Goal: Task Accomplishment & Management: Use online tool/utility

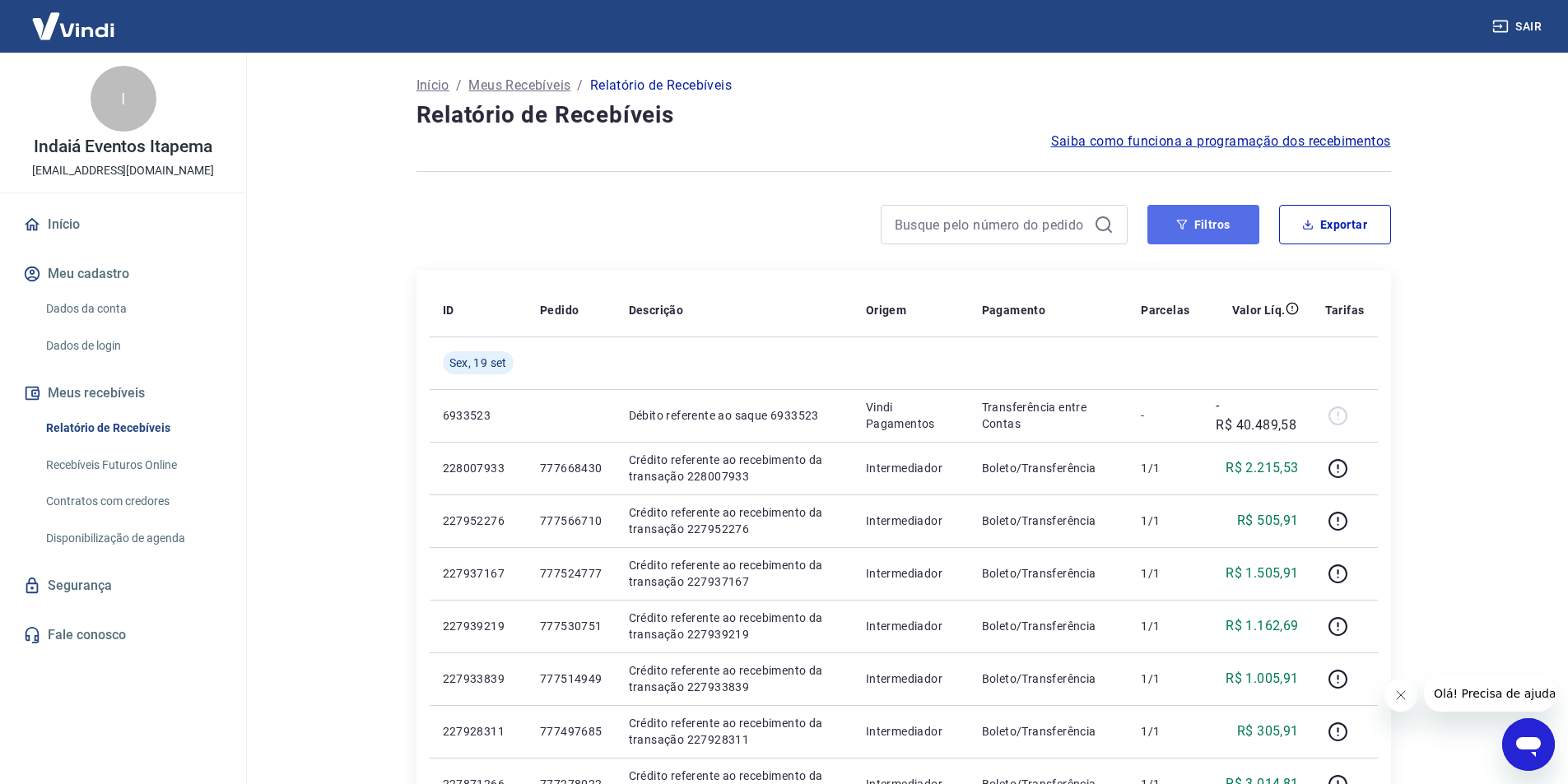
click at [1183, 233] on button "Filtros" at bounding box center [1203, 224] width 112 height 39
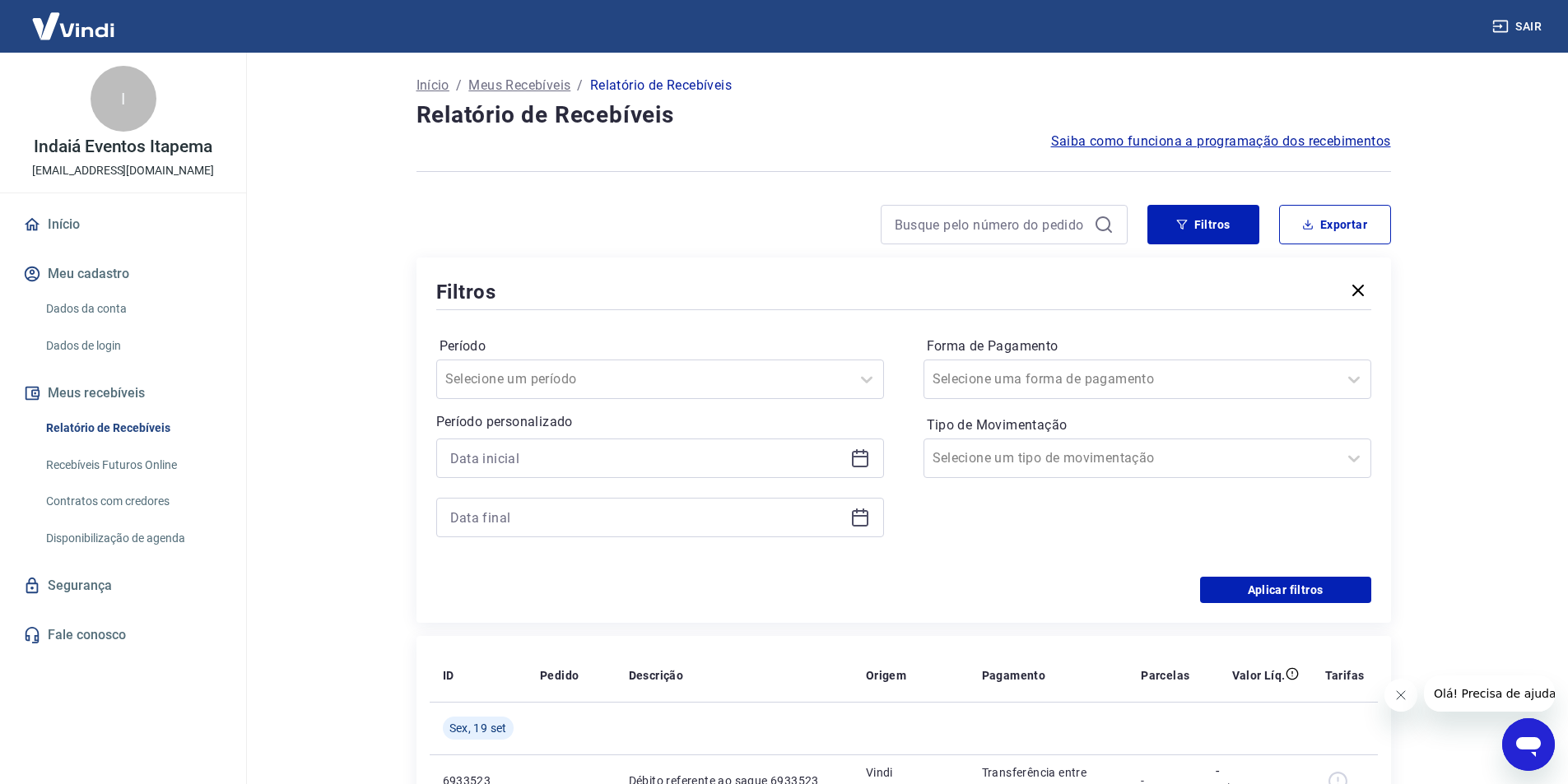
click at [852, 459] on icon at bounding box center [860, 459] width 16 height 16
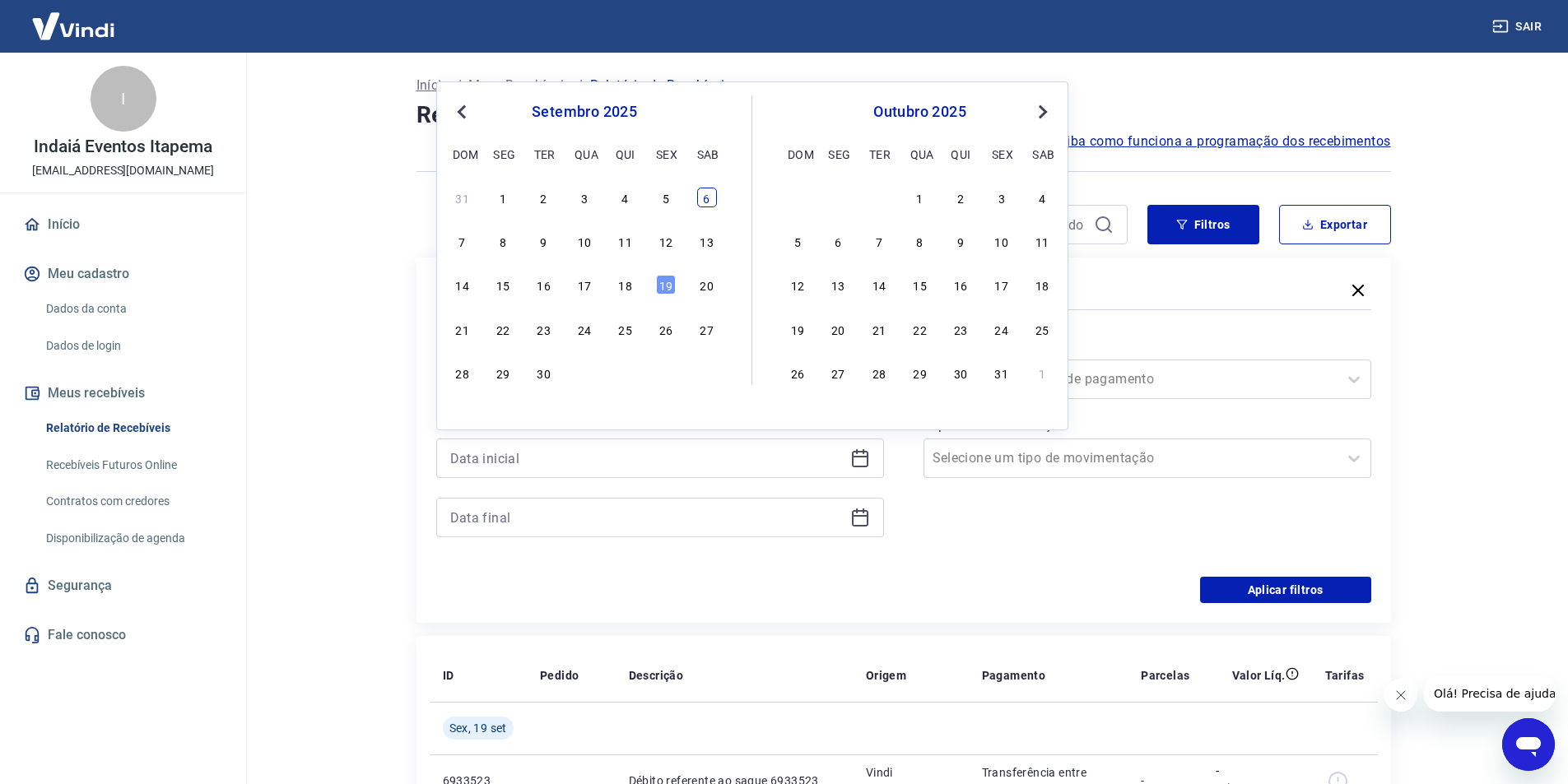
click at [708, 200] on div "6" at bounding box center [707, 197] width 20 height 20
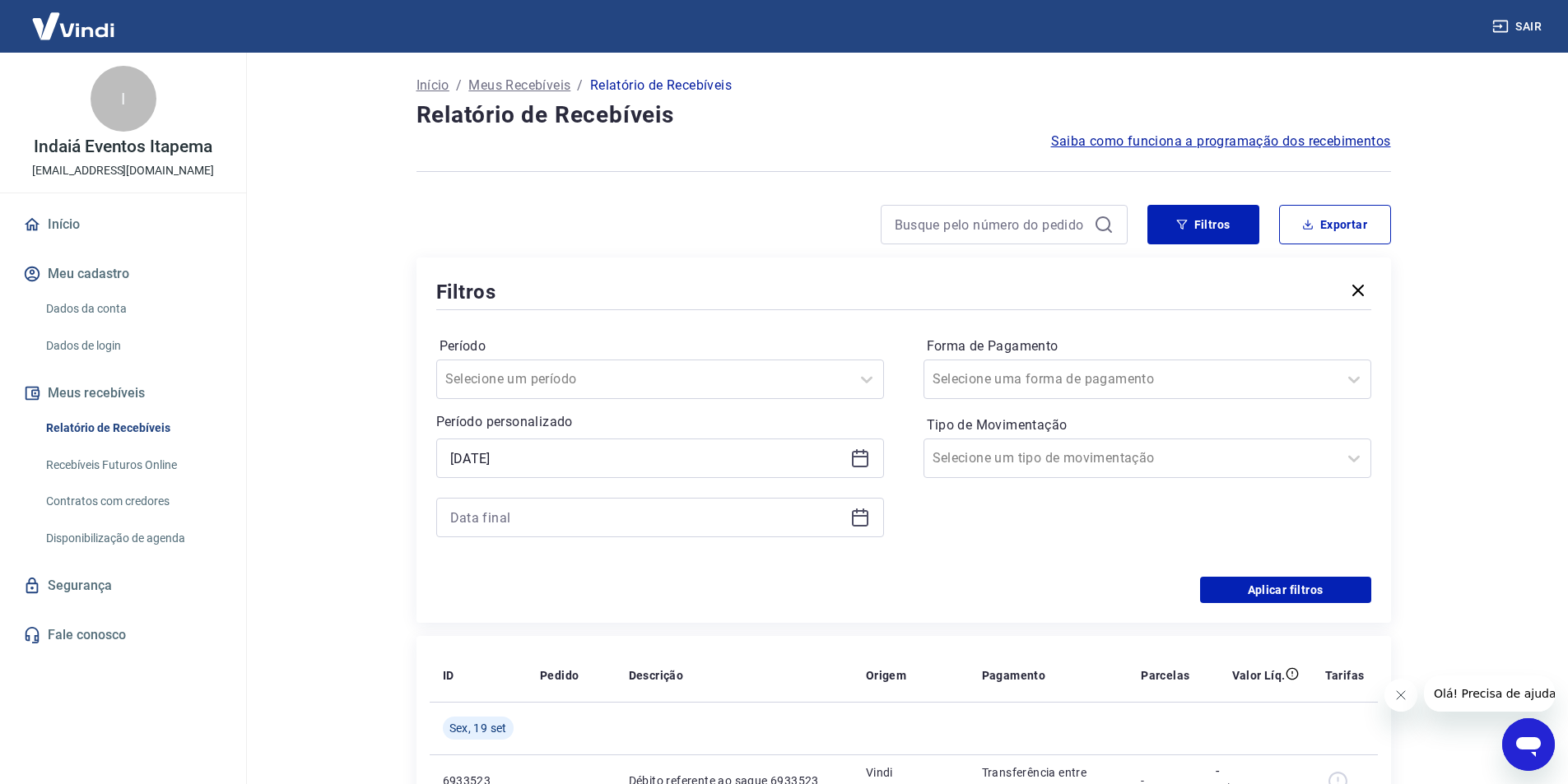
type input "[DATE]"
click at [860, 518] on icon at bounding box center [860, 517] width 20 height 20
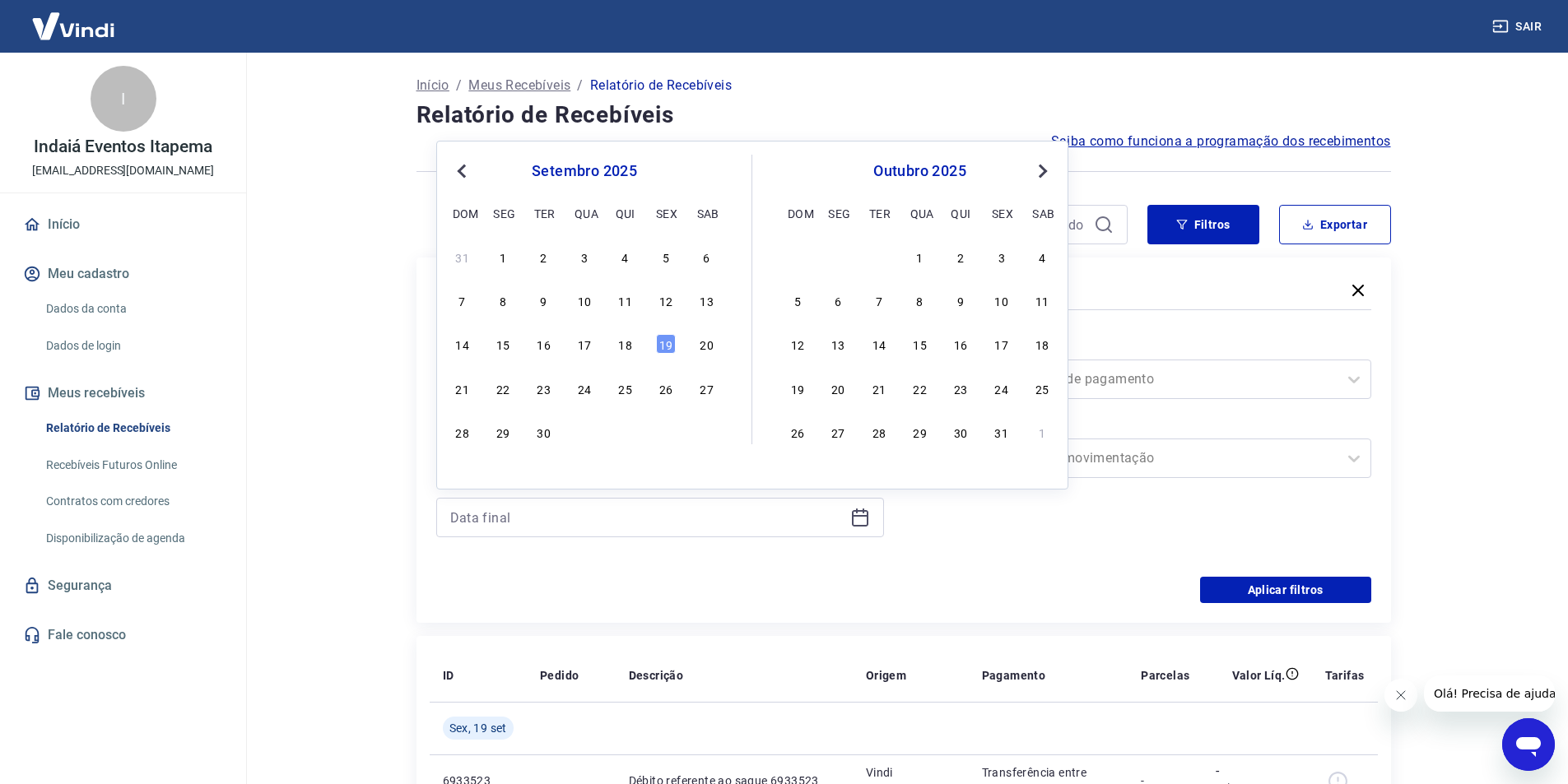
click at [517, 299] on div "7 8 9 10 11 12 13" at bounding box center [585, 300] width 269 height 24
click at [503, 299] on div "8" at bounding box center [502, 300] width 20 height 20
type input "[DATE]"
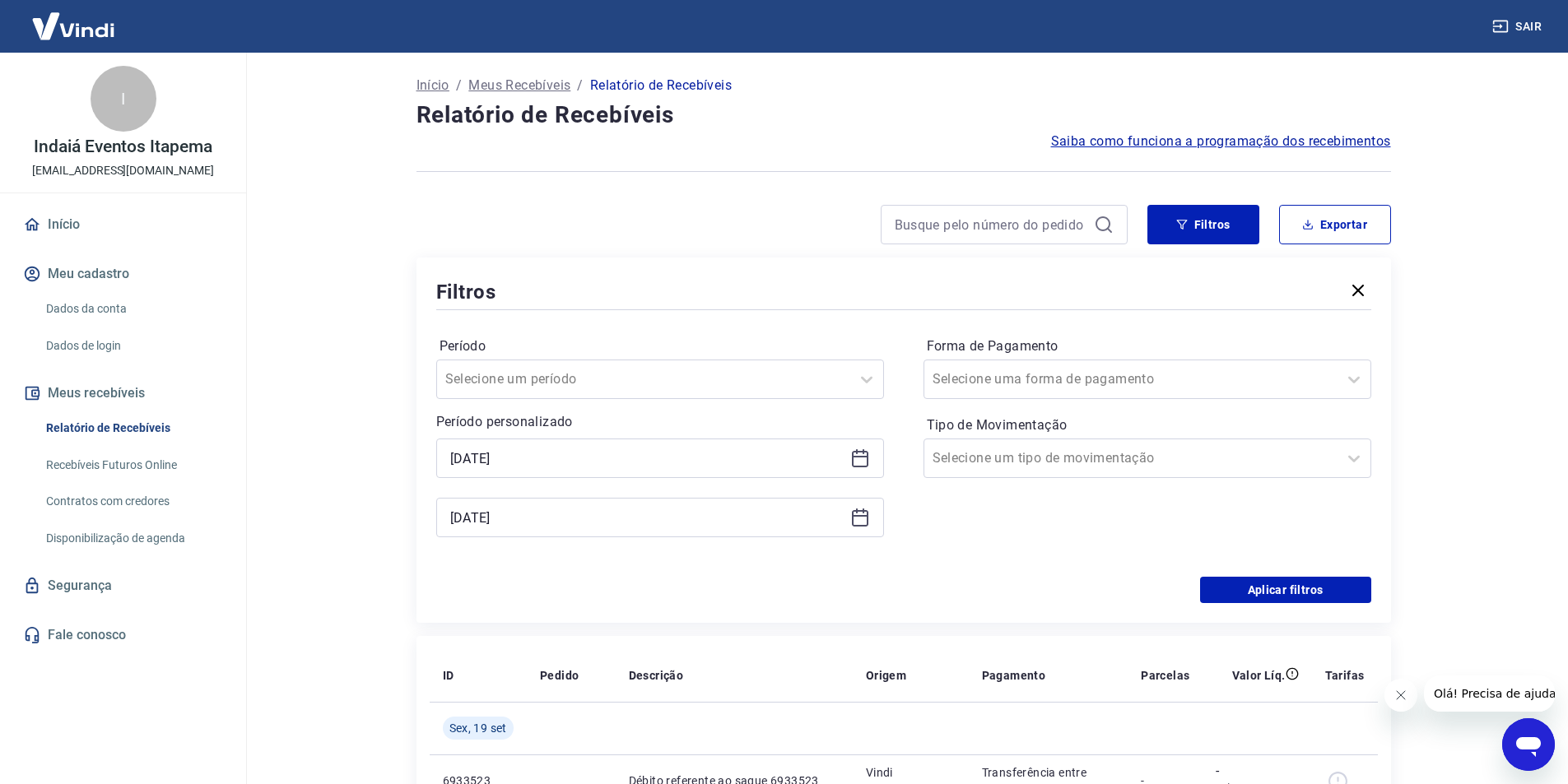
click at [1127, 565] on div "Período Selecione um período Período personalizado Selected date: [DATE] [DATE]…" at bounding box center [903, 445] width 935 height 263
click at [1044, 381] on input "Forma de Pagamento" at bounding box center [1016, 379] width 166 height 20
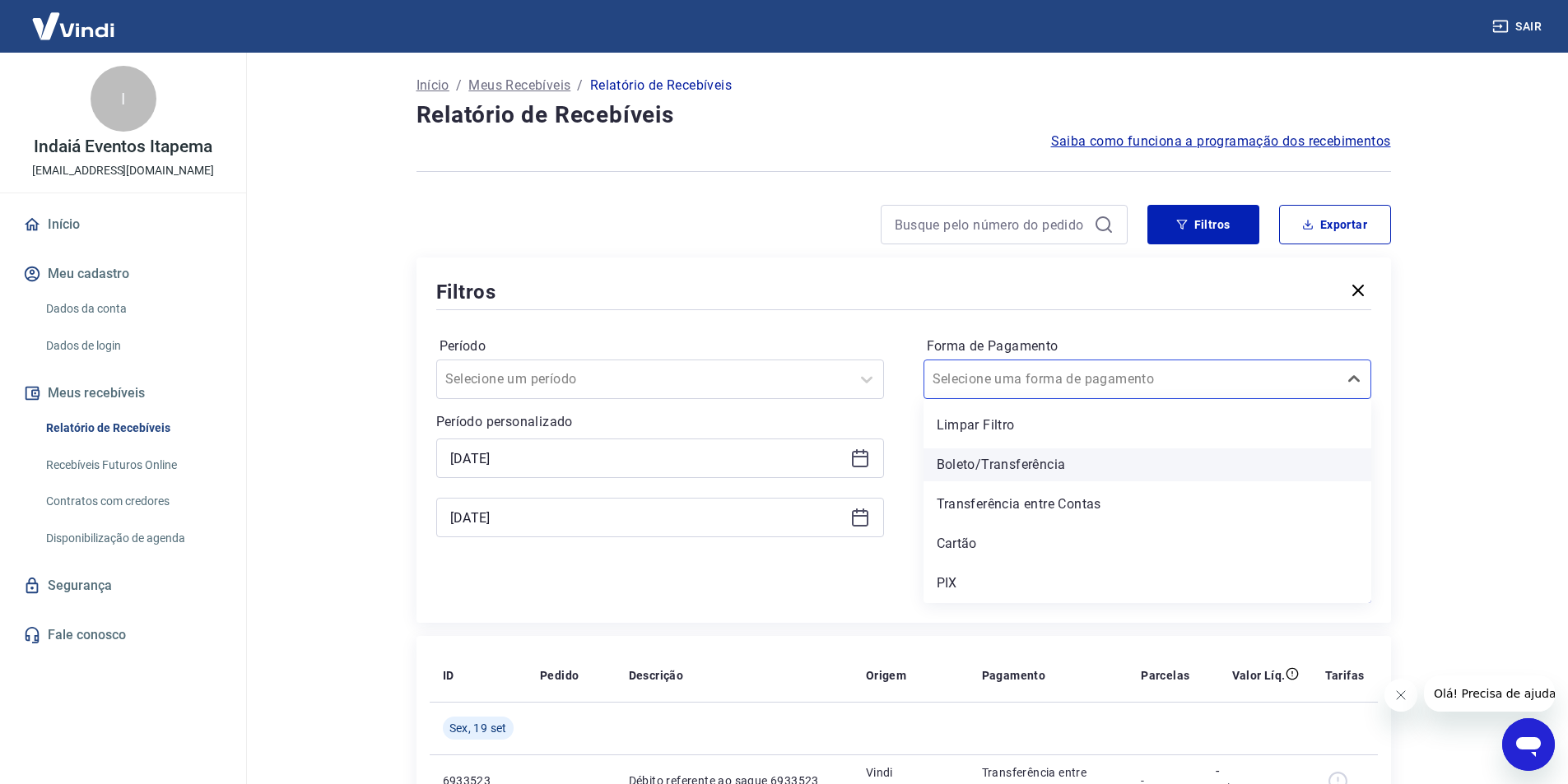
click at [1011, 457] on div "Boleto/Transferência" at bounding box center [1147, 465] width 448 height 33
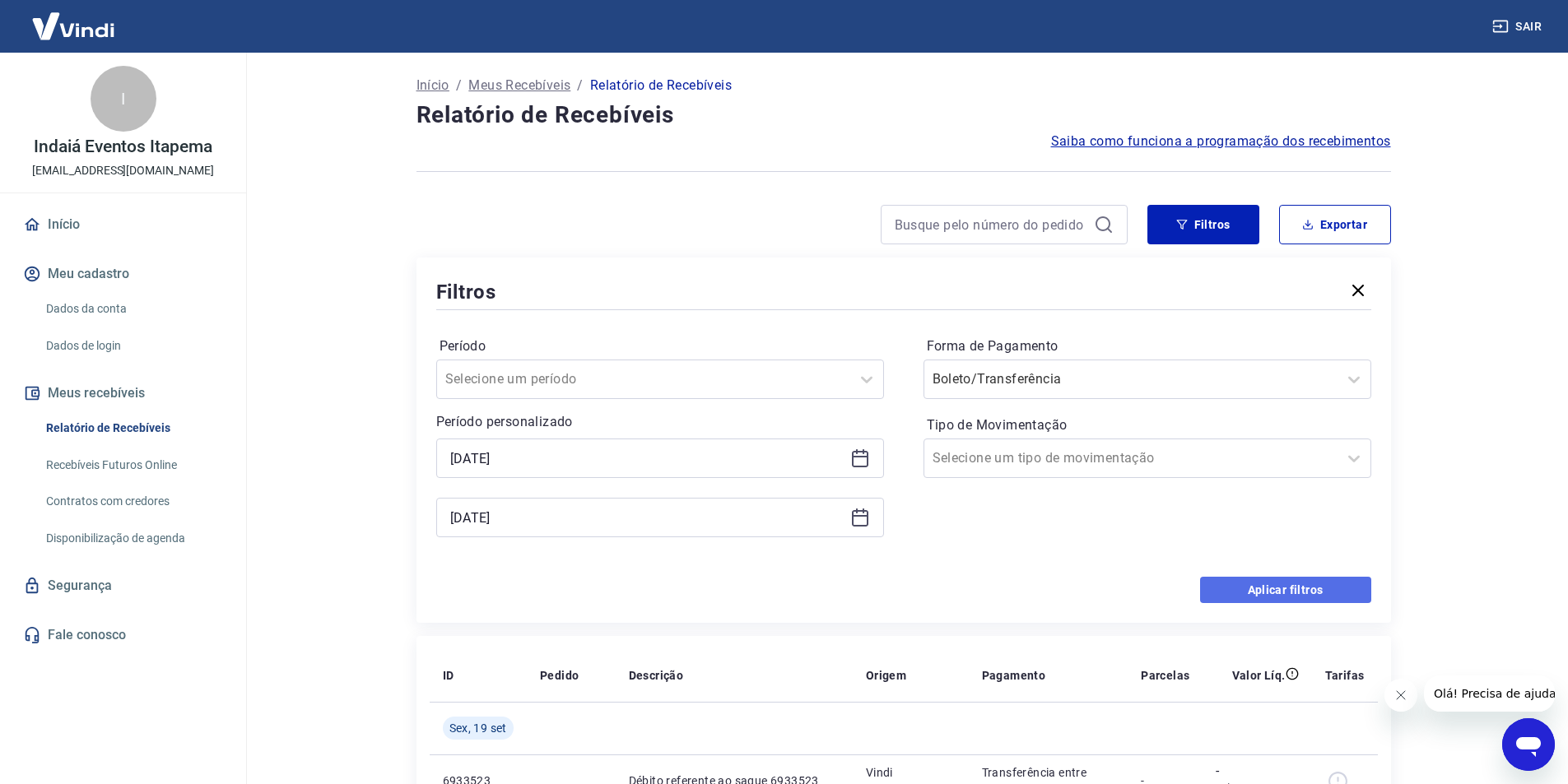
click at [1238, 595] on button "Aplicar filtros" at bounding box center [1286, 590] width 171 height 27
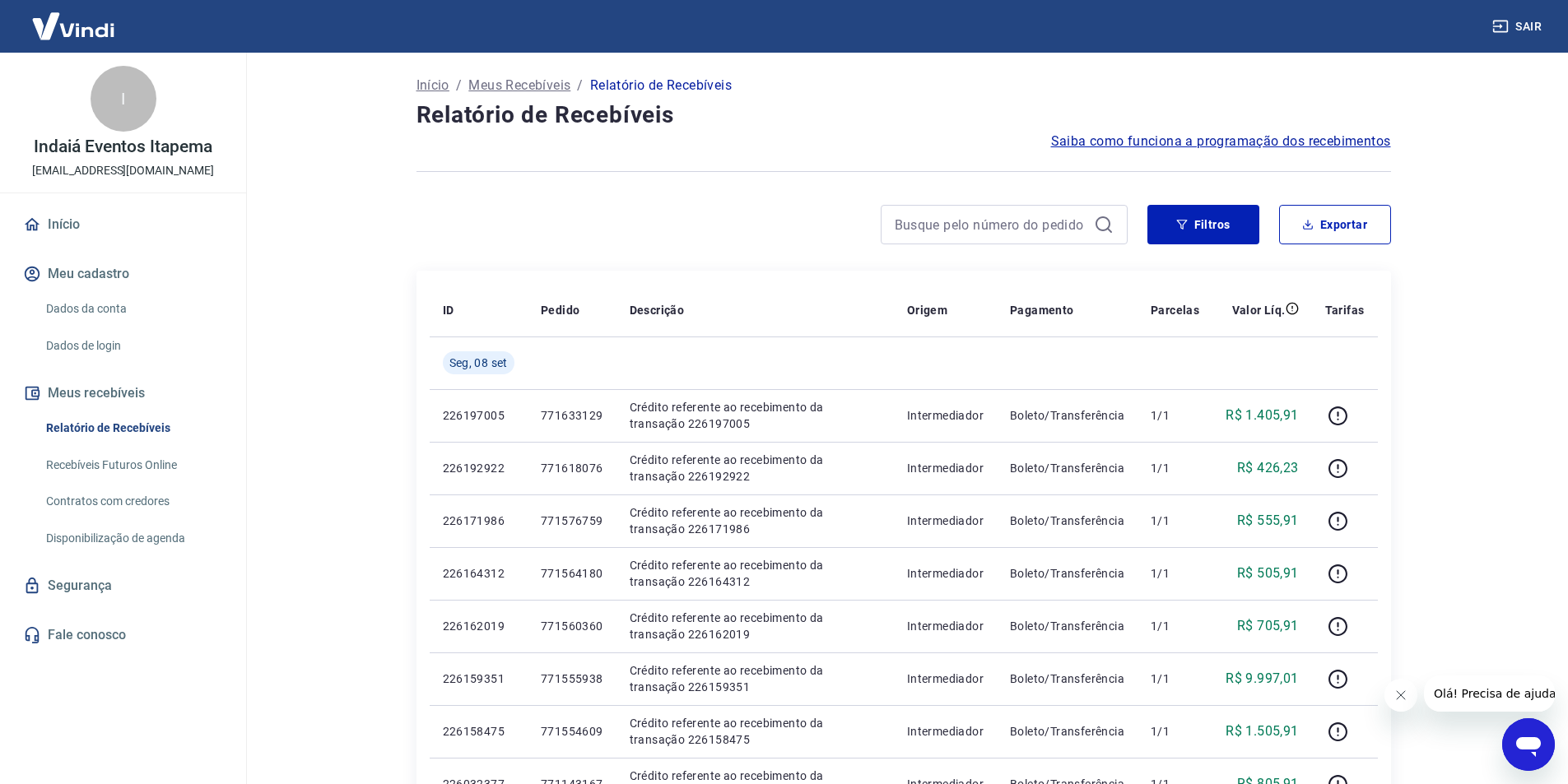
click at [348, 544] on main "Início / Meus Recebíveis / Relatório de Recebíveis Relatório de Recebíveis Saib…" at bounding box center [904, 418] width 1330 height 731
click at [292, 268] on main "Início / Meus Recebíveis / Relatório de Recebíveis Relatório de Recebíveis Saib…" at bounding box center [904, 418] width 1330 height 731
click at [1318, 221] on button "Exportar" at bounding box center [1335, 224] width 112 height 39
type input "[DATE]"
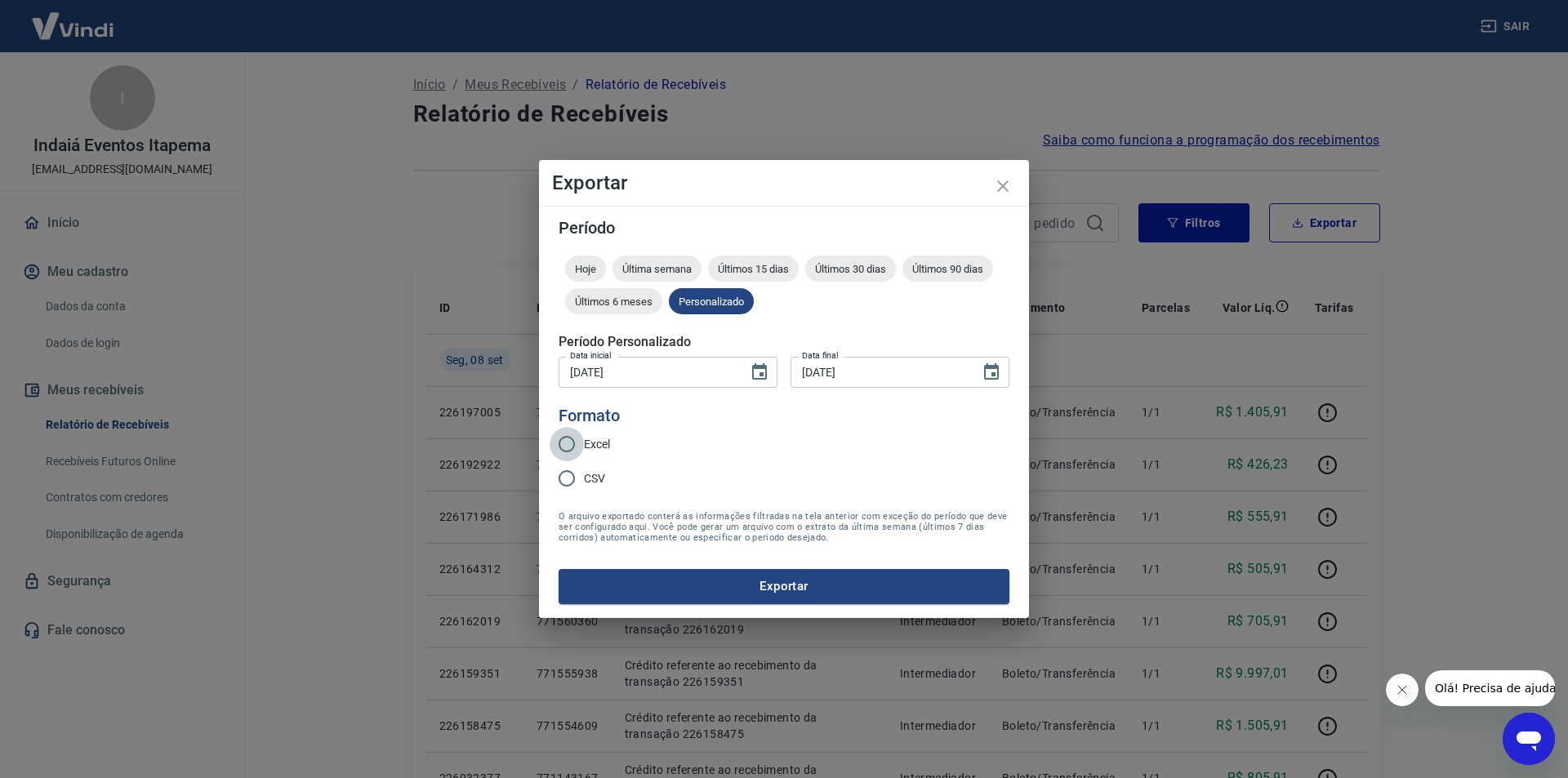
click at [569, 445] on input "Excel" at bounding box center [567, 444] width 34 height 34
radio input "true"
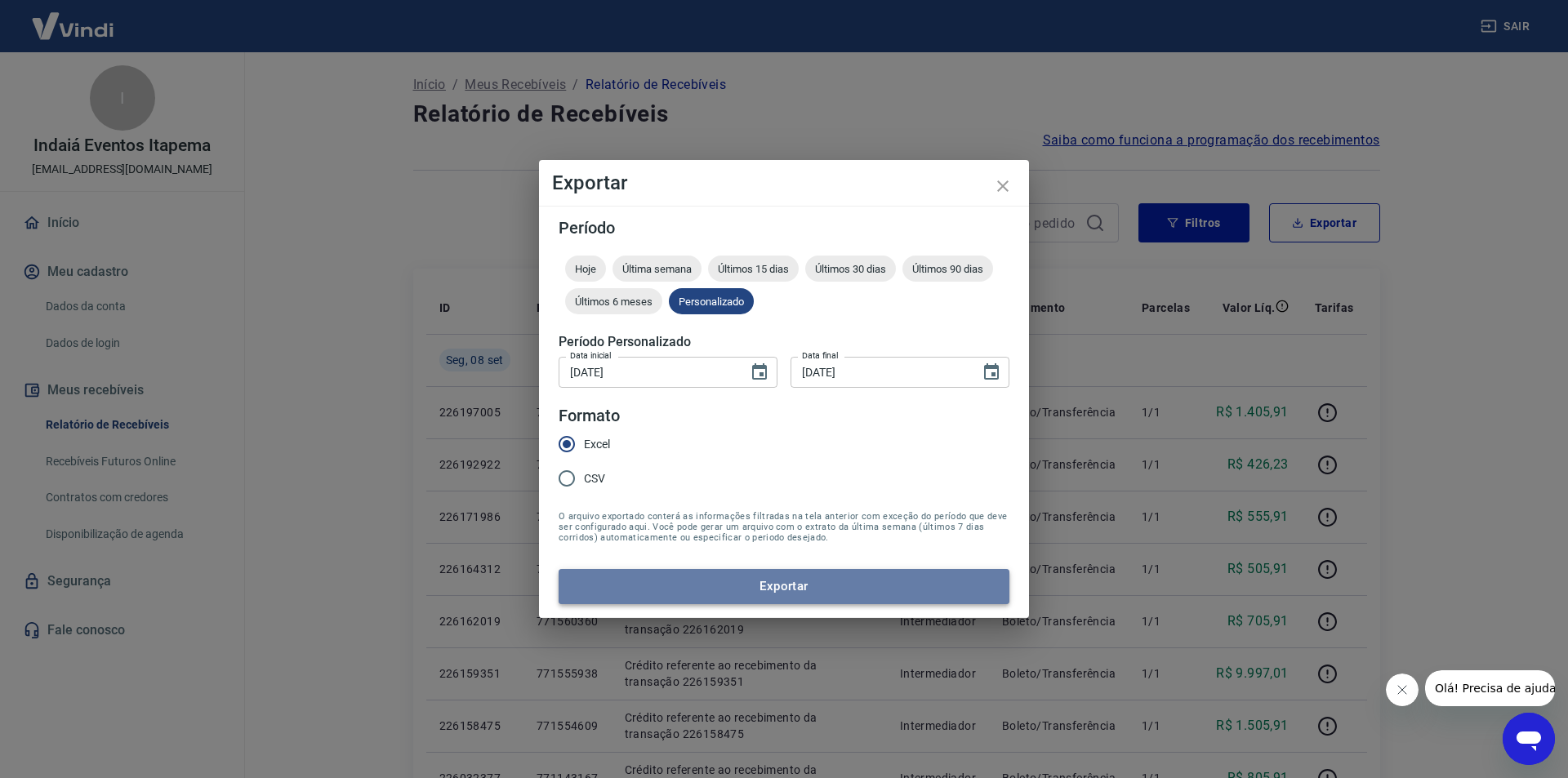
click at [694, 580] on button "Exportar" at bounding box center [784, 586] width 451 height 34
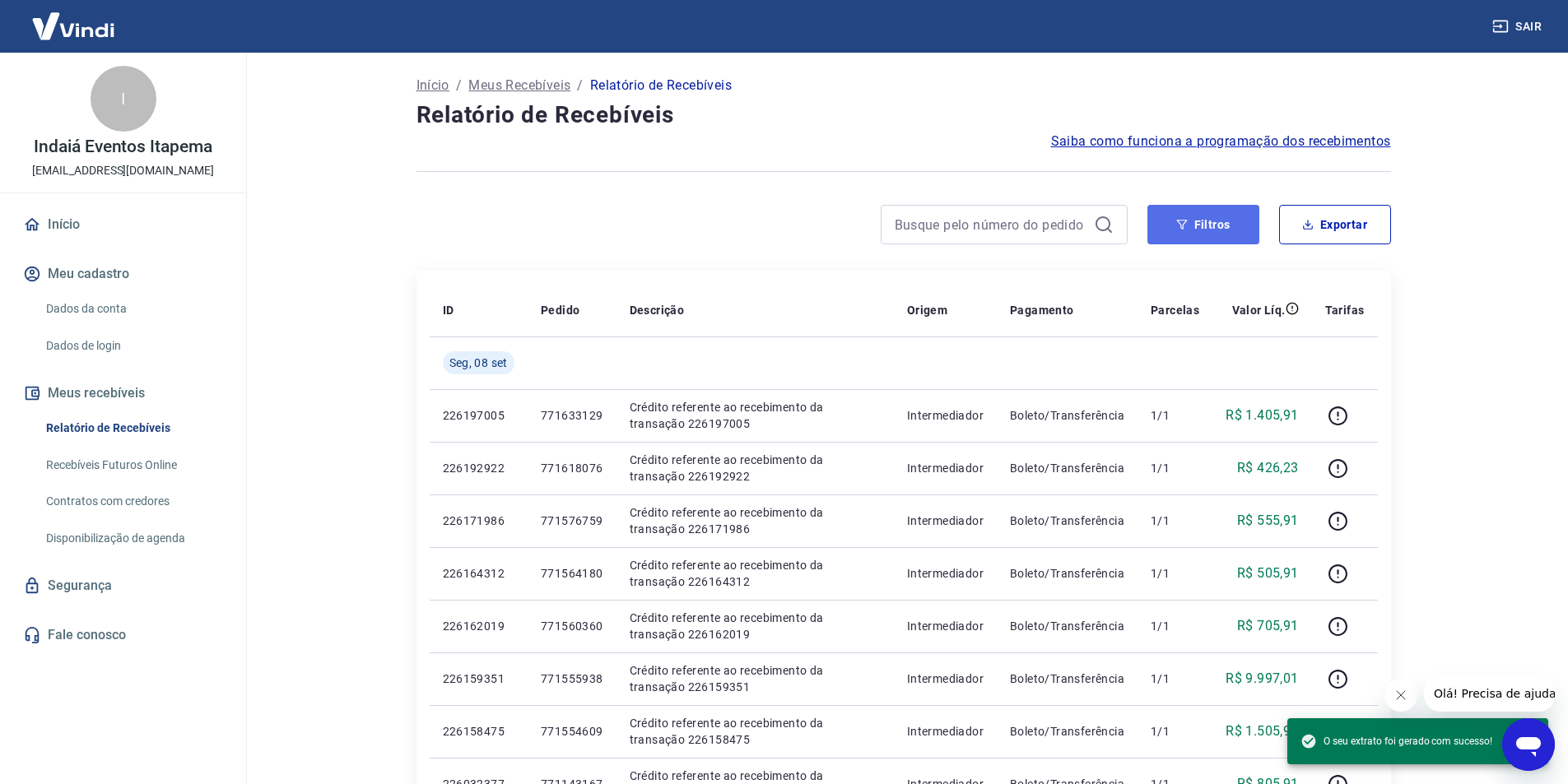
click at [1188, 215] on button "Filtros" at bounding box center [1203, 224] width 112 height 39
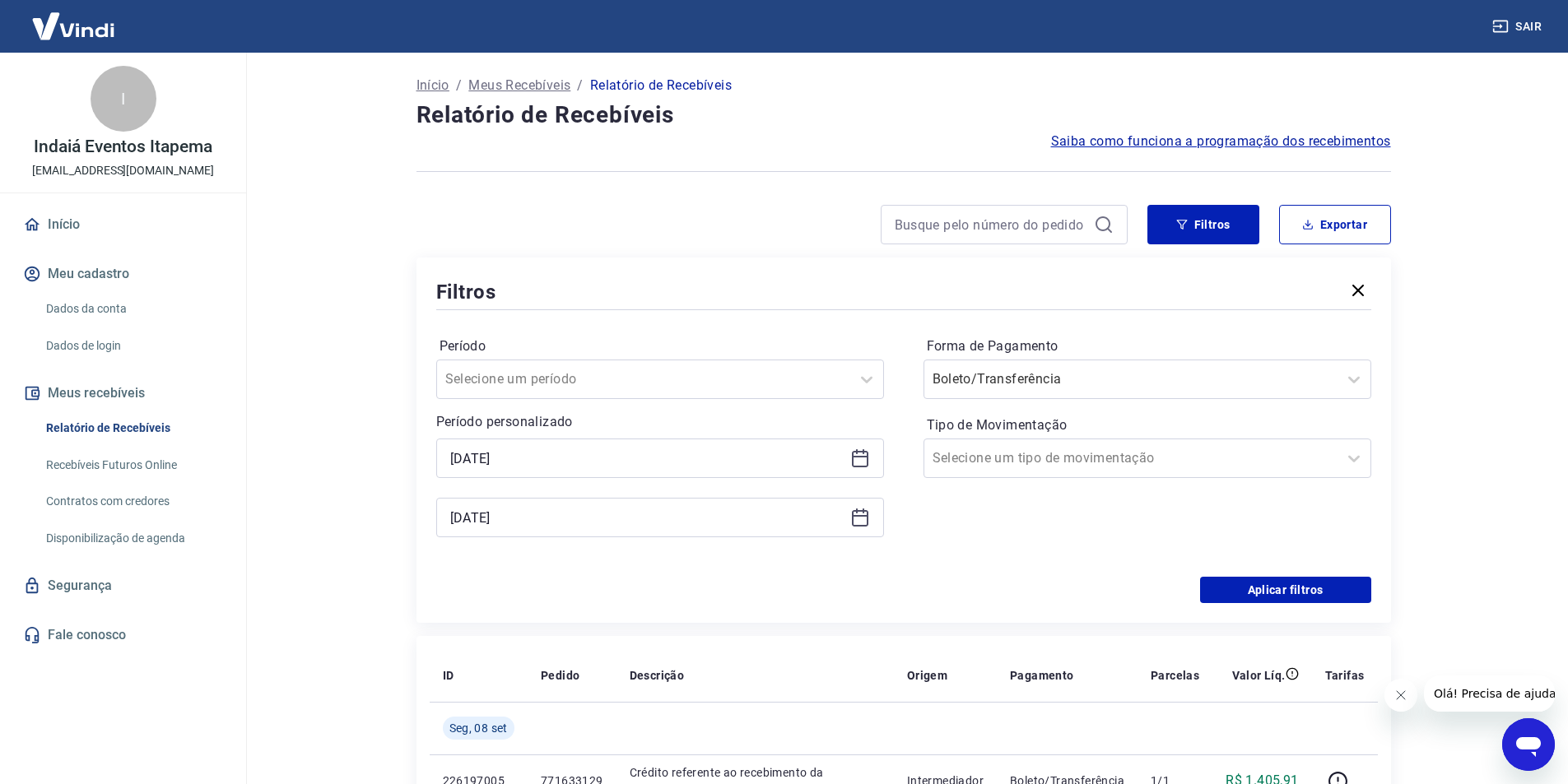
click at [861, 465] on icon at bounding box center [860, 458] width 20 height 20
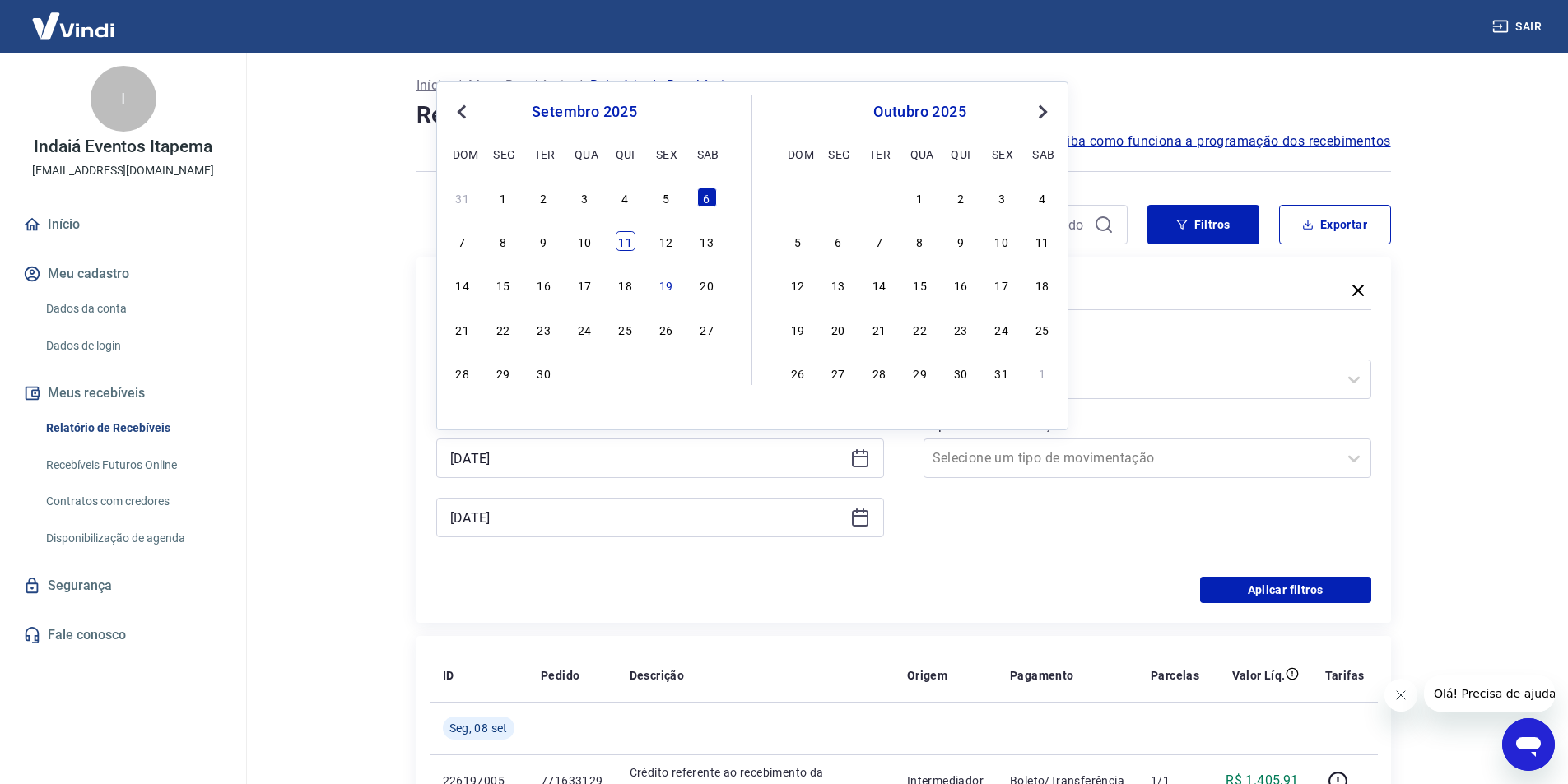
click at [624, 243] on div "11" at bounding box center [626, 241] width 20 height 20
type input "[DATE]"
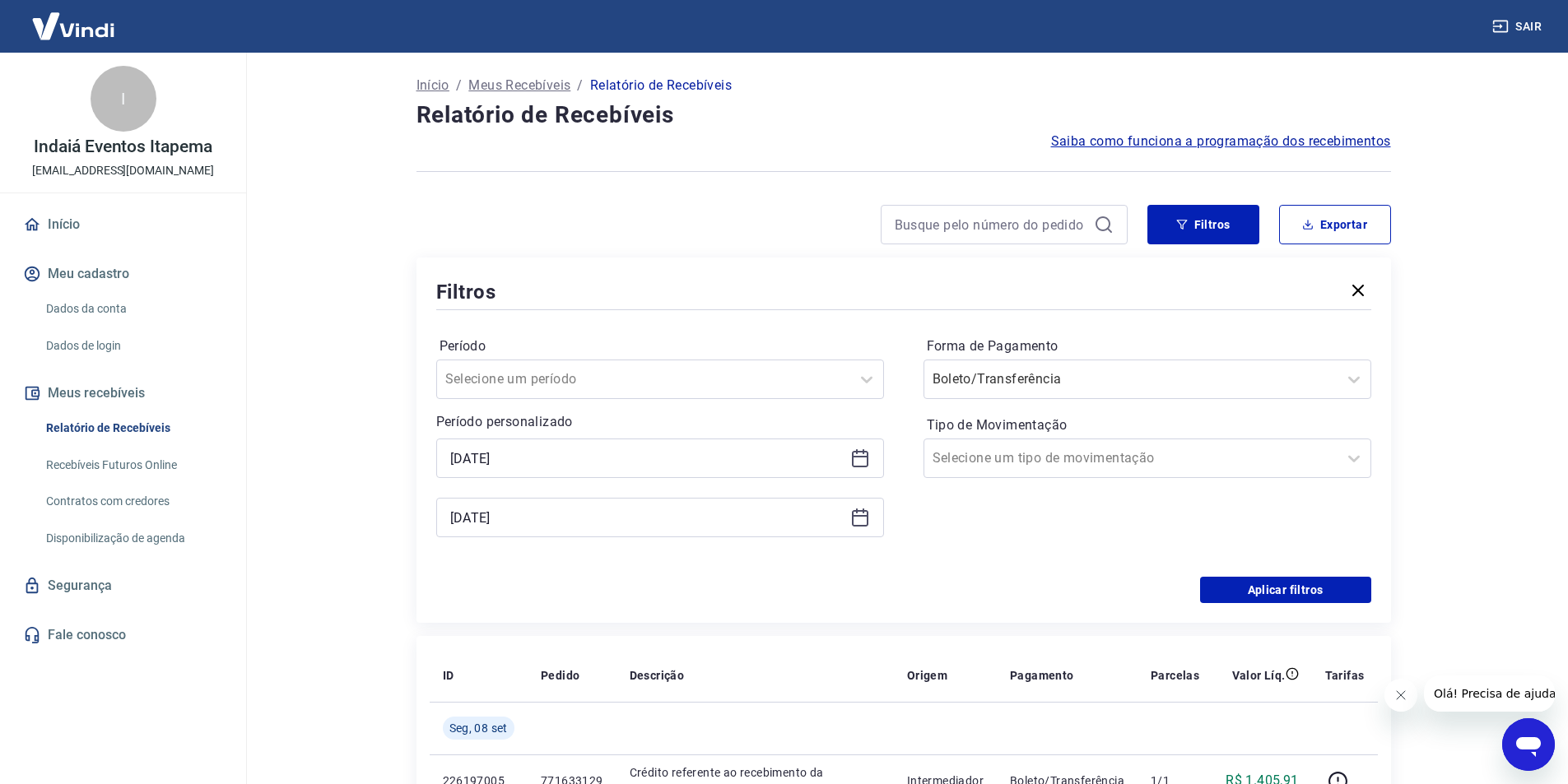
click at [862, 520] on icon at bounding box center [860, 517] width 20 height 20
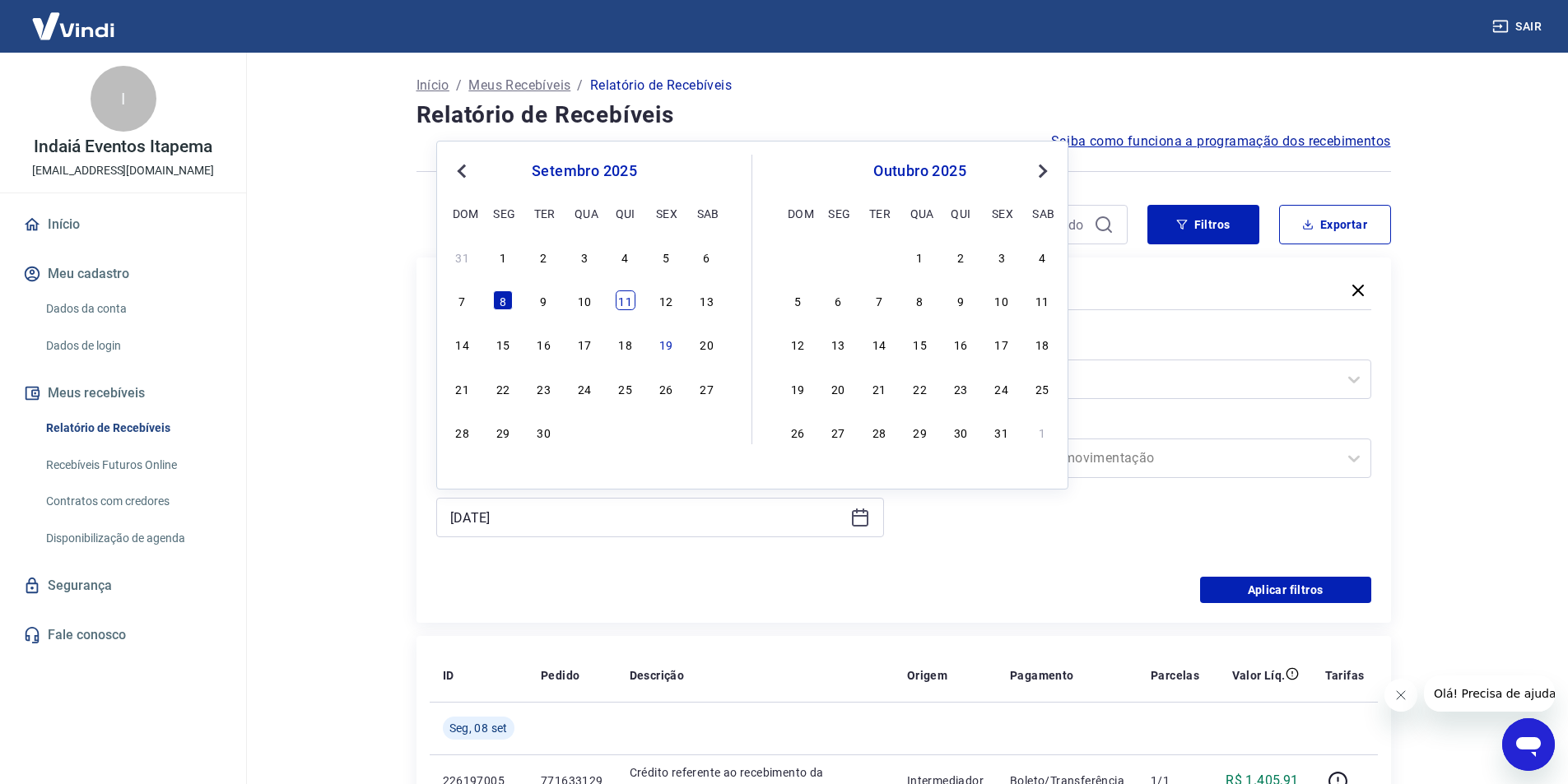
click at [631, 302] on div "11" at bounding box center [626, 300] width 20 height 20
type input "[DATE]"
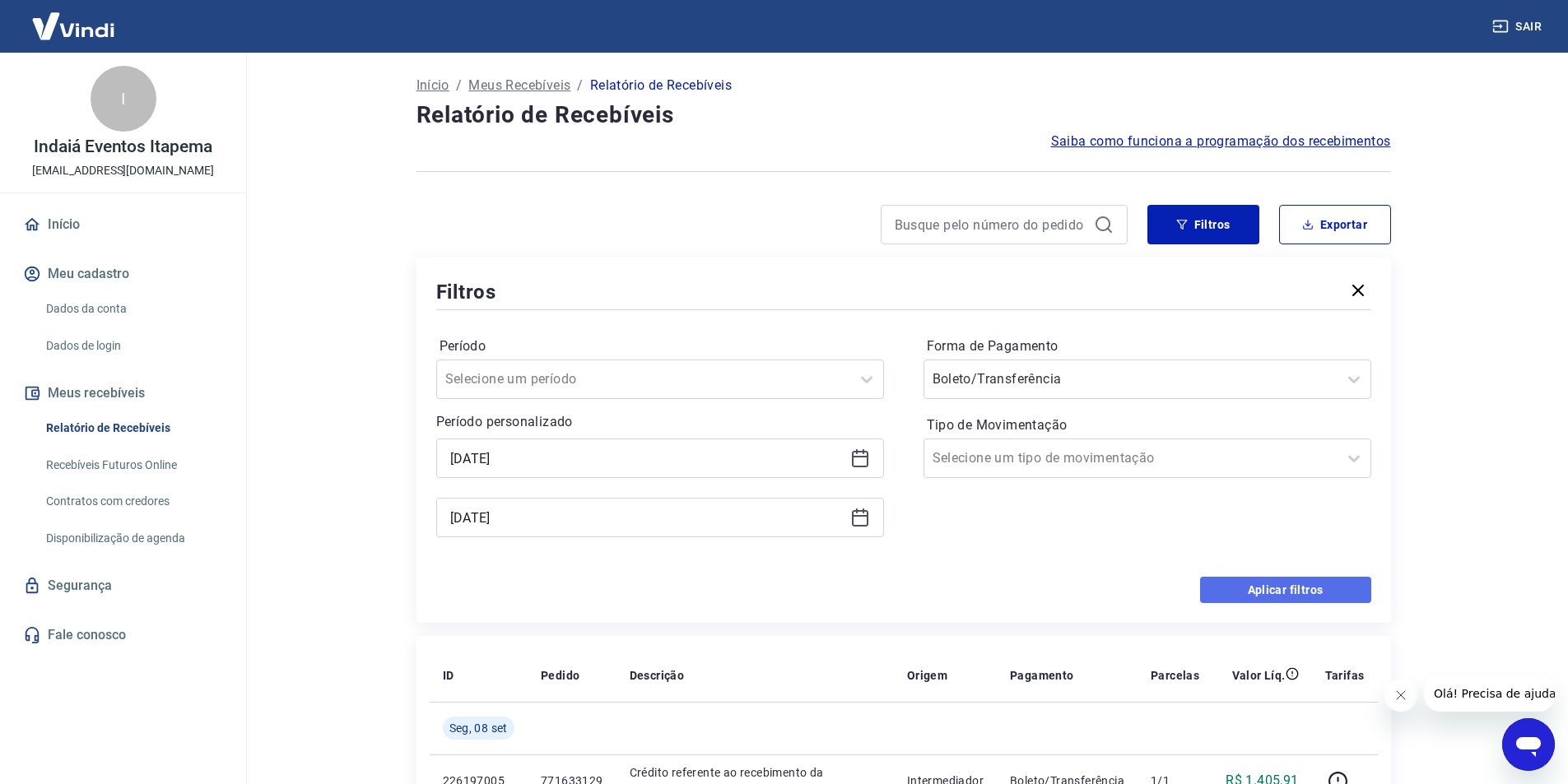
click at [1228, 594] on button "Aplicar filtros" at bounding box center [1286, 590] width 171 height 27
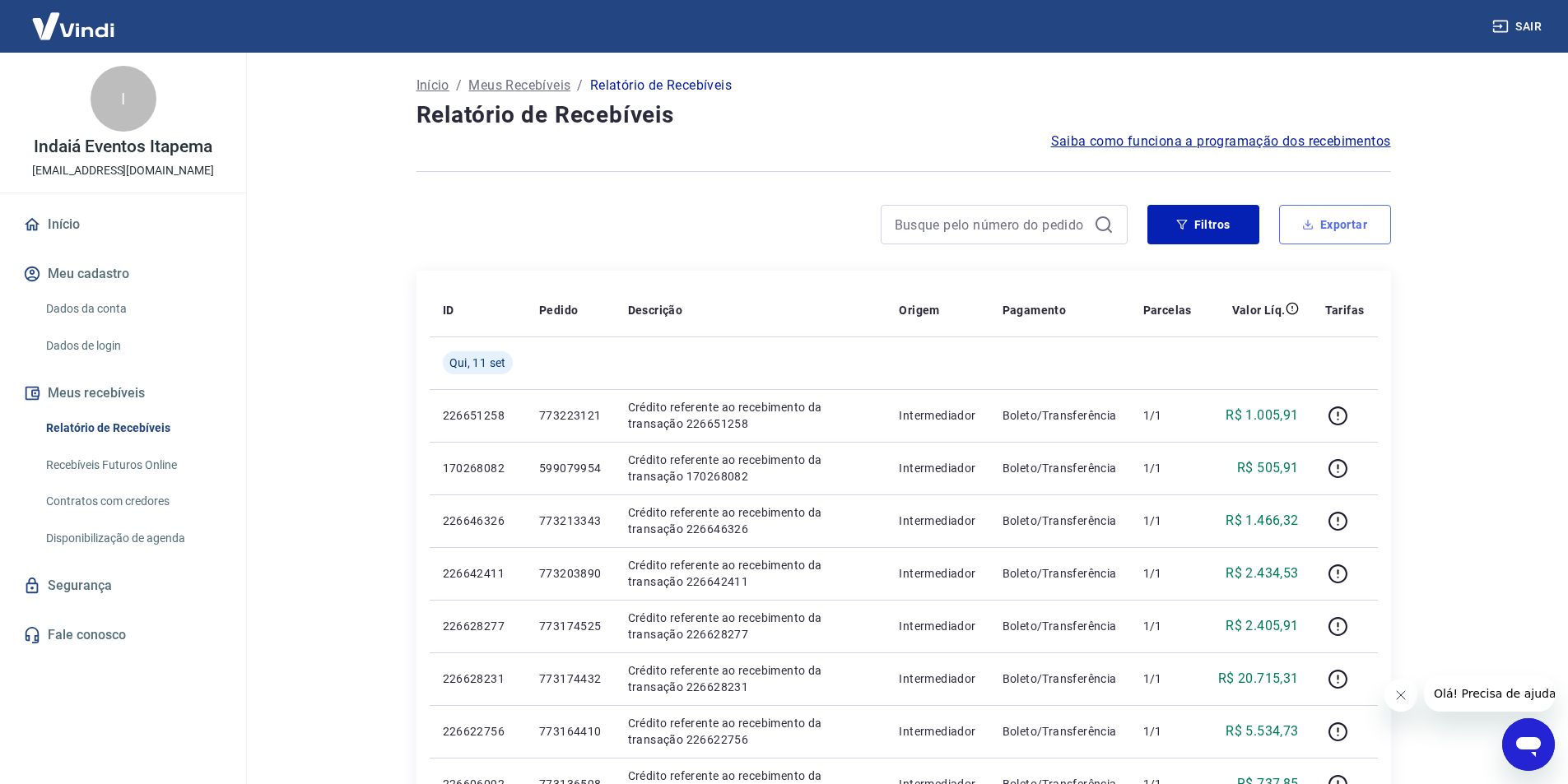
click at [1336, 233] on button "Exportar" at bounding box center [1335, 224] width 112 height 39
type input "[DATE]"
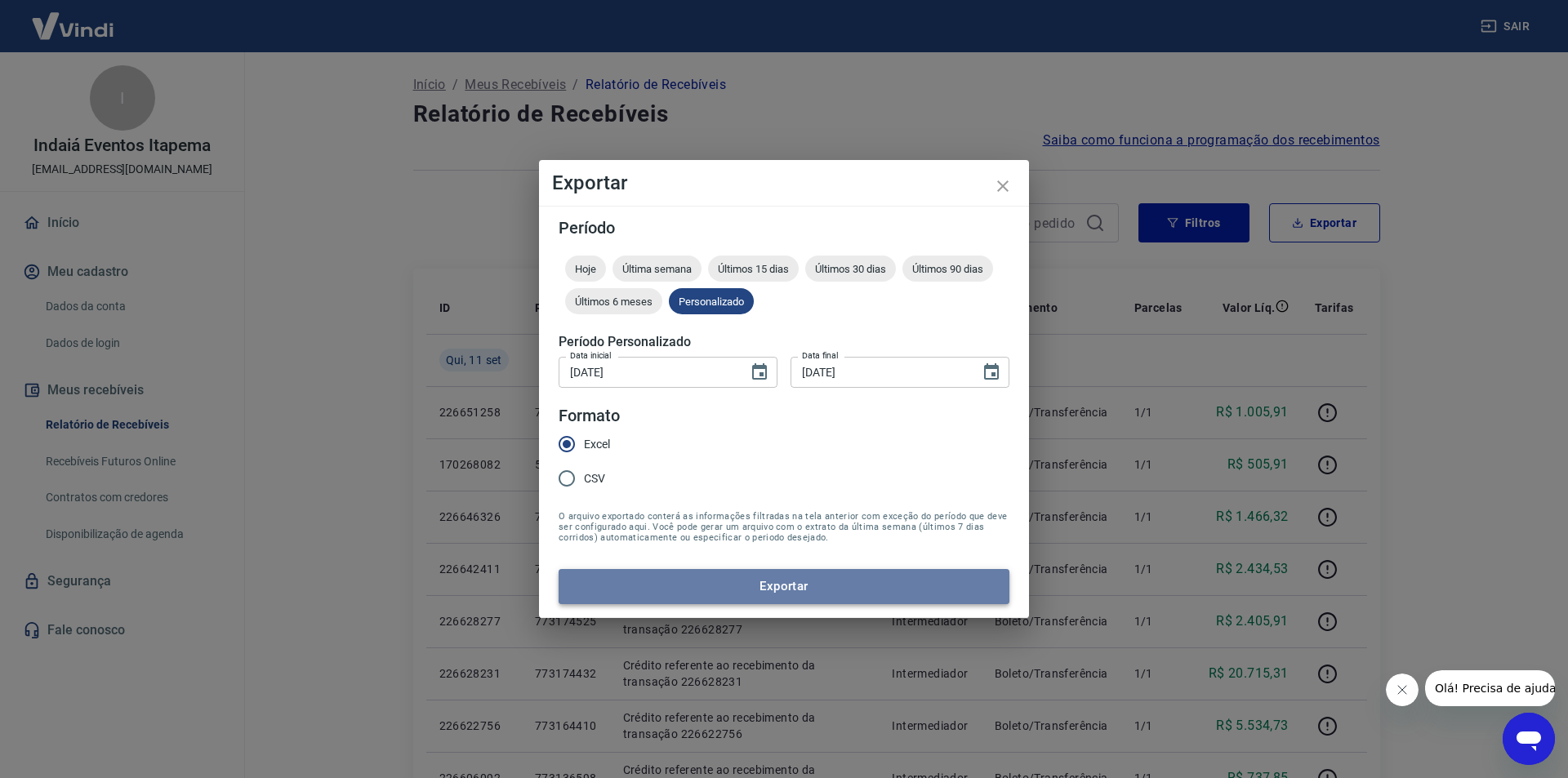
click at [684, 588] on button "Exportar" at bounding box center [784, 586] width 451 height 34
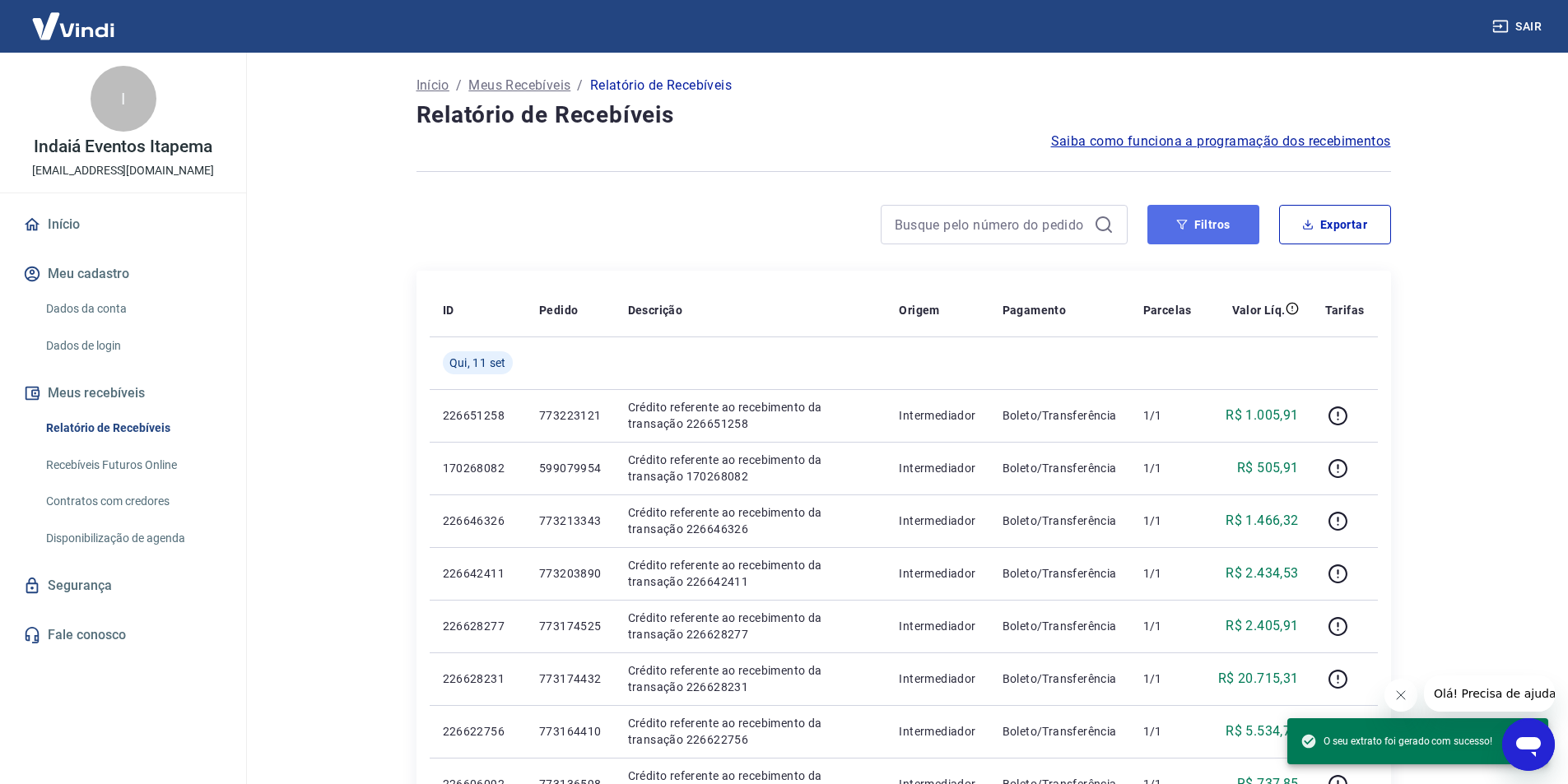
click at [1184, 221] on icon "button" at bounding box center [1182, 225] width 11 height 10
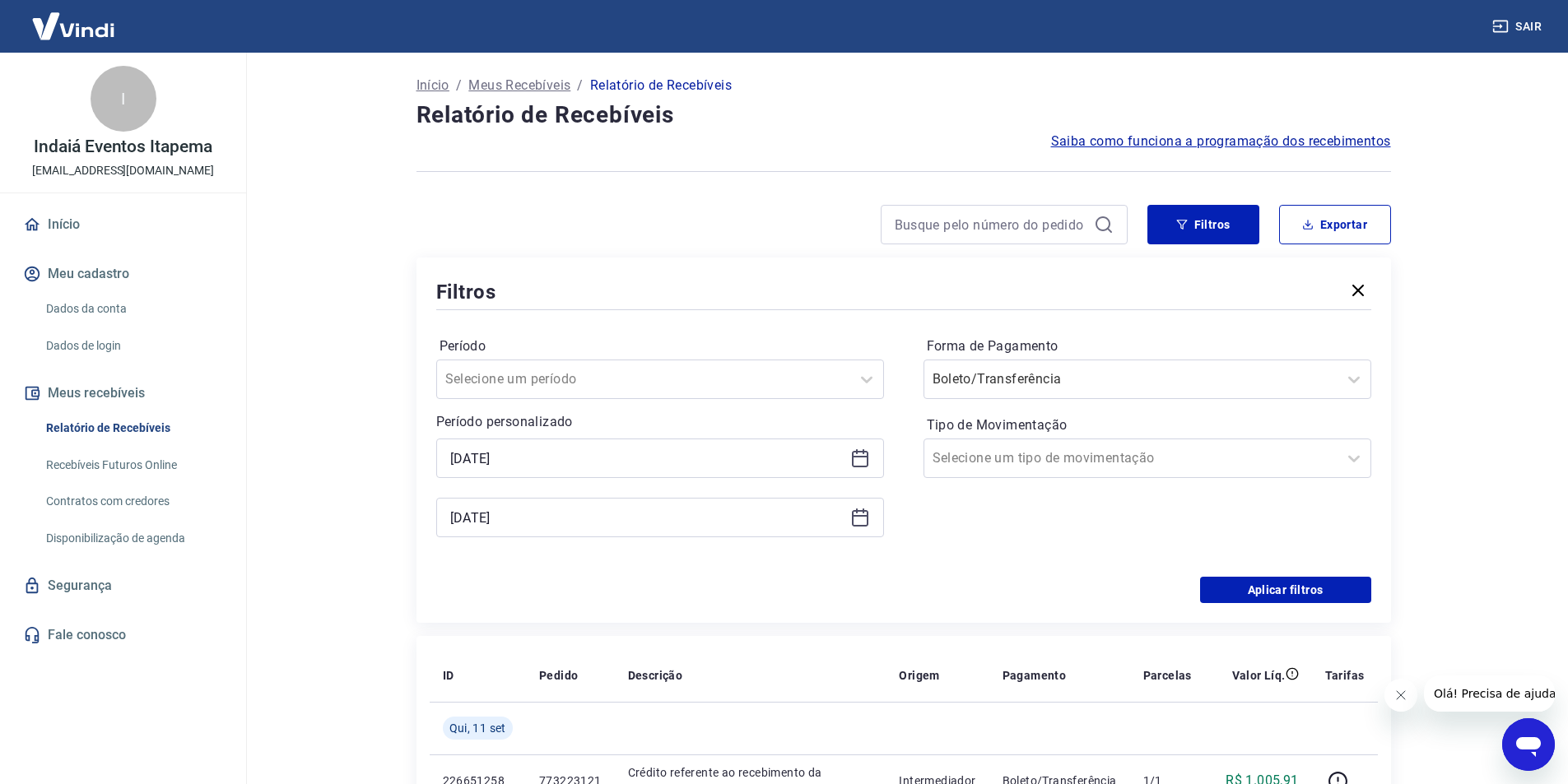
click at [854, 462] on icon at bounding box center [860, 458] width 20 height 20
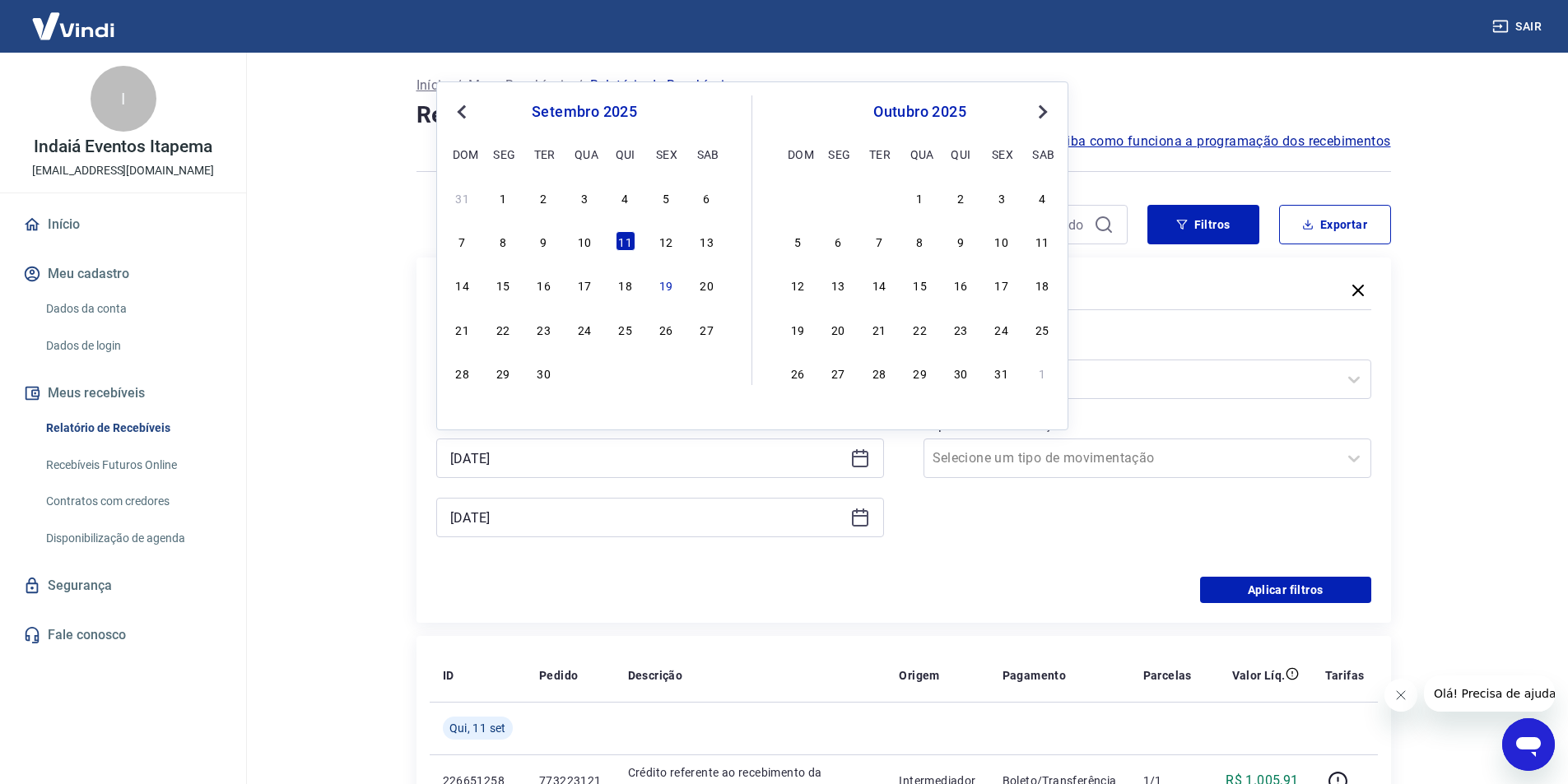
drag, startPoint x: 658, startPoint y: 240, endPoint x: 841, endPoint y: 516, distance: 331.2
click at [658, 239] on div "12" at bounding box center [666, 241] width 20 height 20
type input "[DATE]"
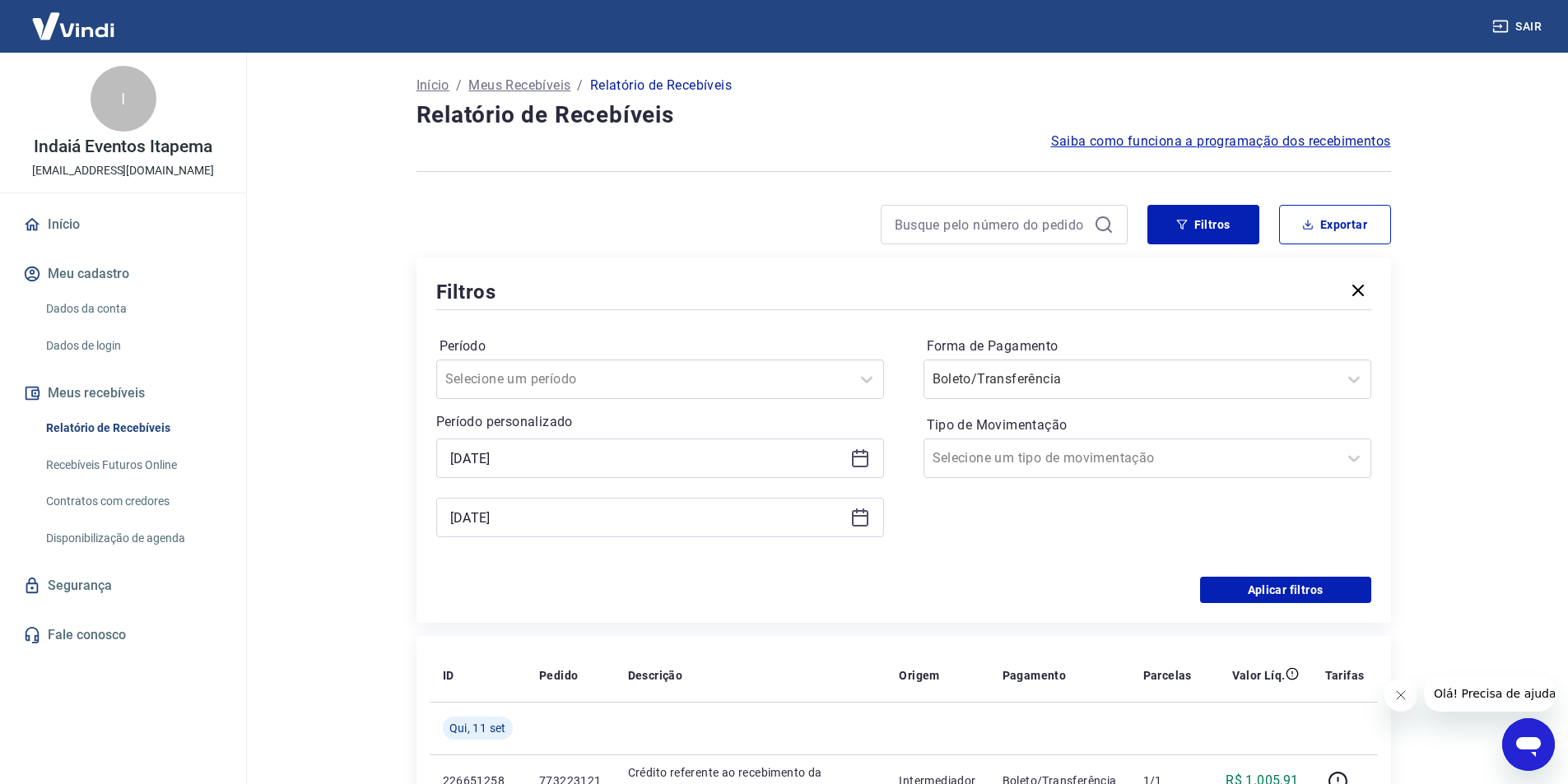
click at [867, 521] on icon at bounding box center [860, 517] width 16 height 16
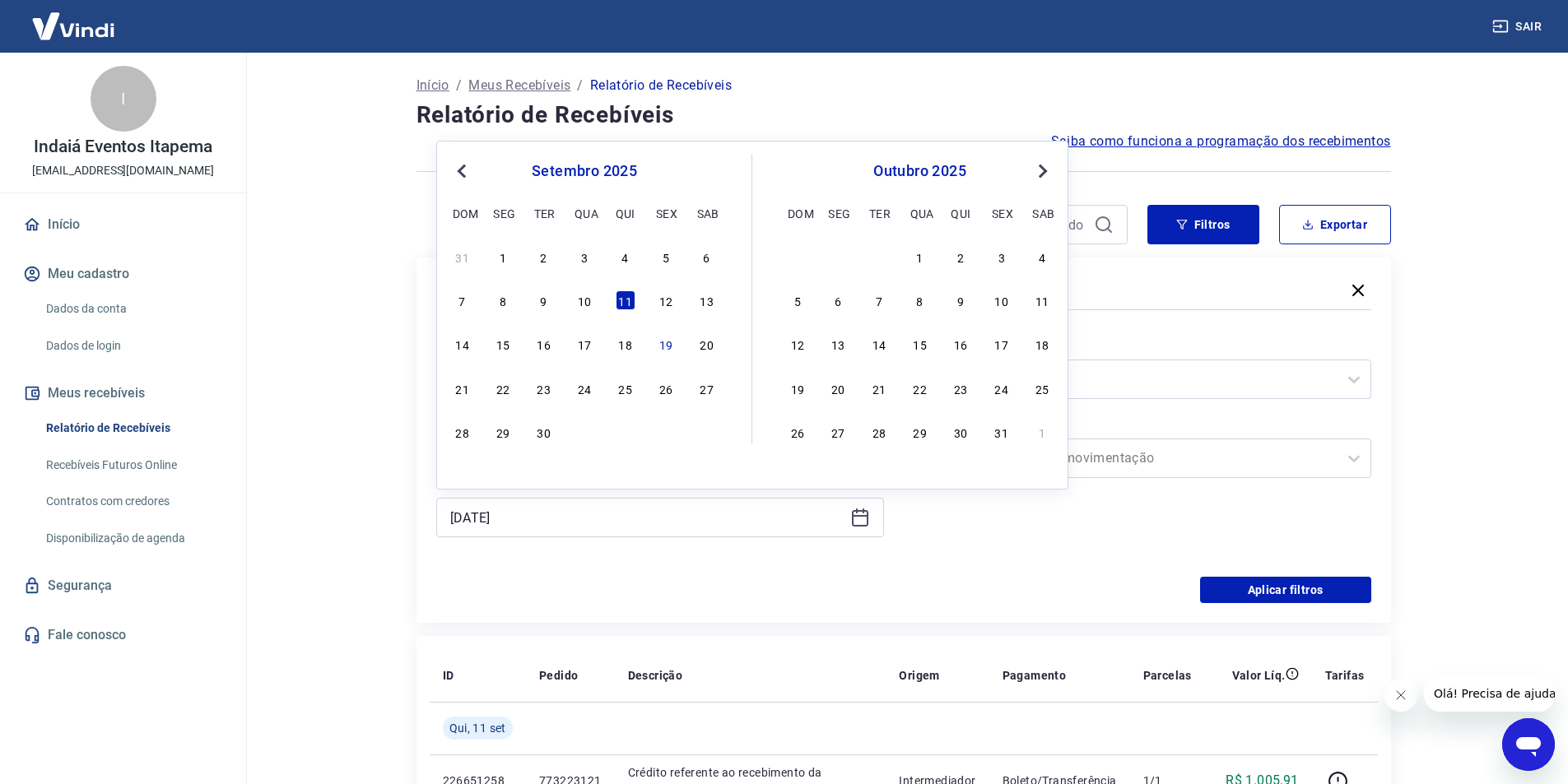
click at [654, 301] on div "7 8 9 10 11 12 13" at bounding box center [585, 300] width 269 height 24
click at [658, 298] on div "7 8 9 10 11 12 13" at bounding box center [585, 300] width 269 height 24
click at [661, 298] on div "12" at bounding box center [666, 300] width 20 height 20
type input "[DATE]"
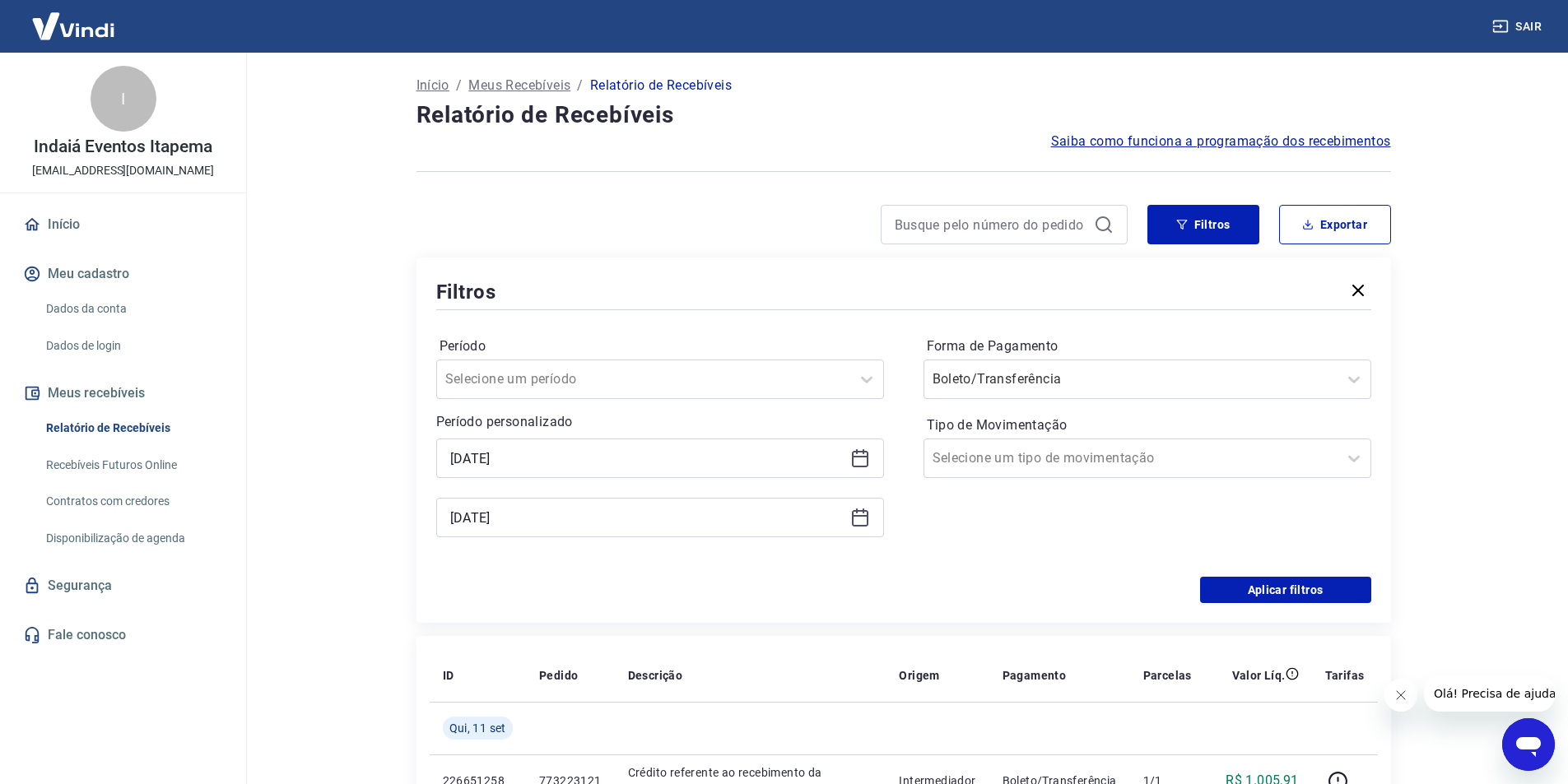
click at [936, 512] on div "Forma de Pagamento Boleto/Transferência Tipo de Movimentação Selecione um tipo …" at bounding box center [1147, 445] width 448 height 224
click at [1240, 587] on button "Aplicar filtros" at bounding box center [1286, 590] width 171 height 27
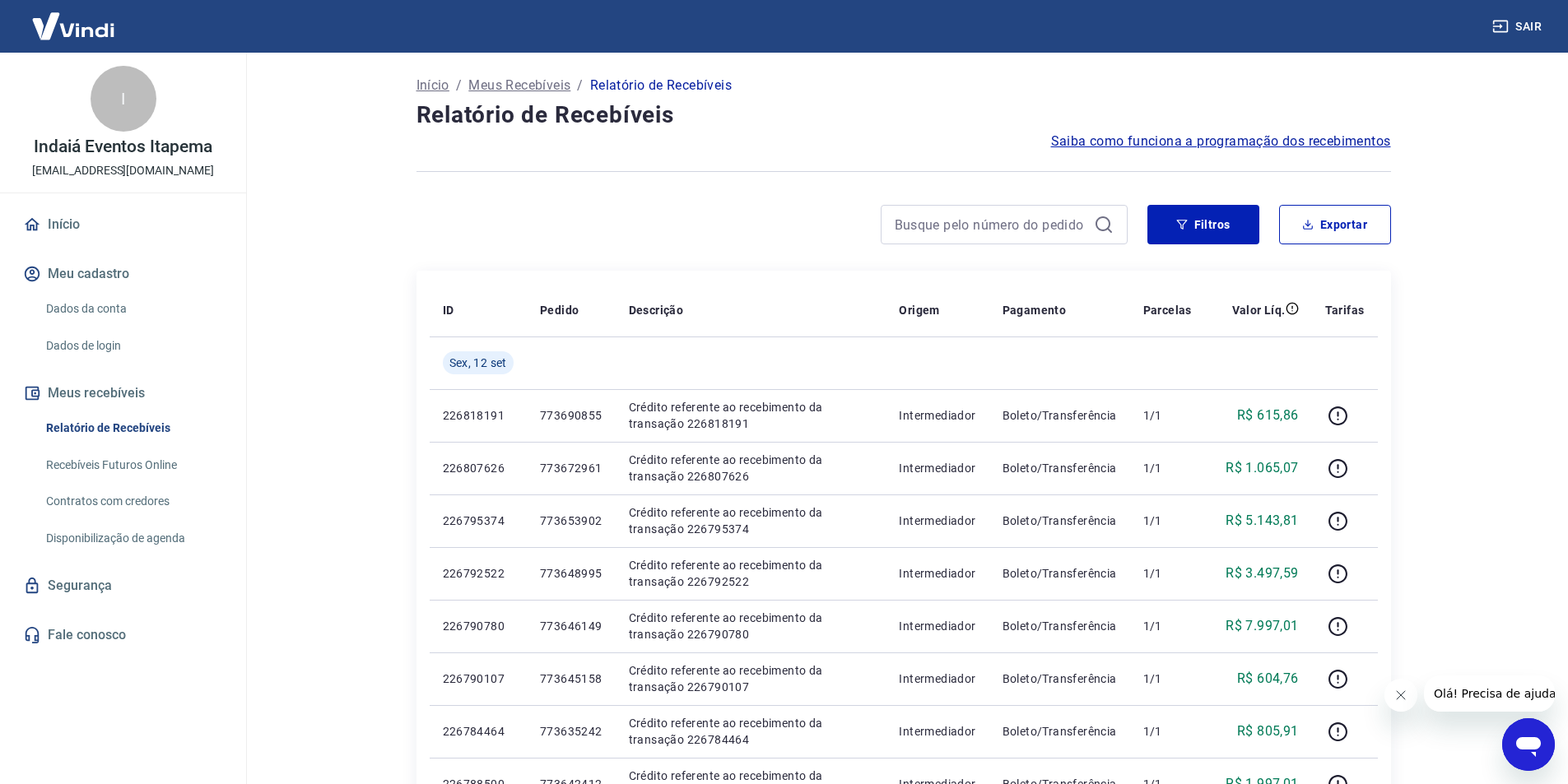
click at [1329, 248] on div "Filtros Exportar" at bounding box center [903, 230] width 975 height 53
click at [1329, 239] on button "Exportar" at bounding box center [1335, 224] width 112 height 39
type input "[DATE]"
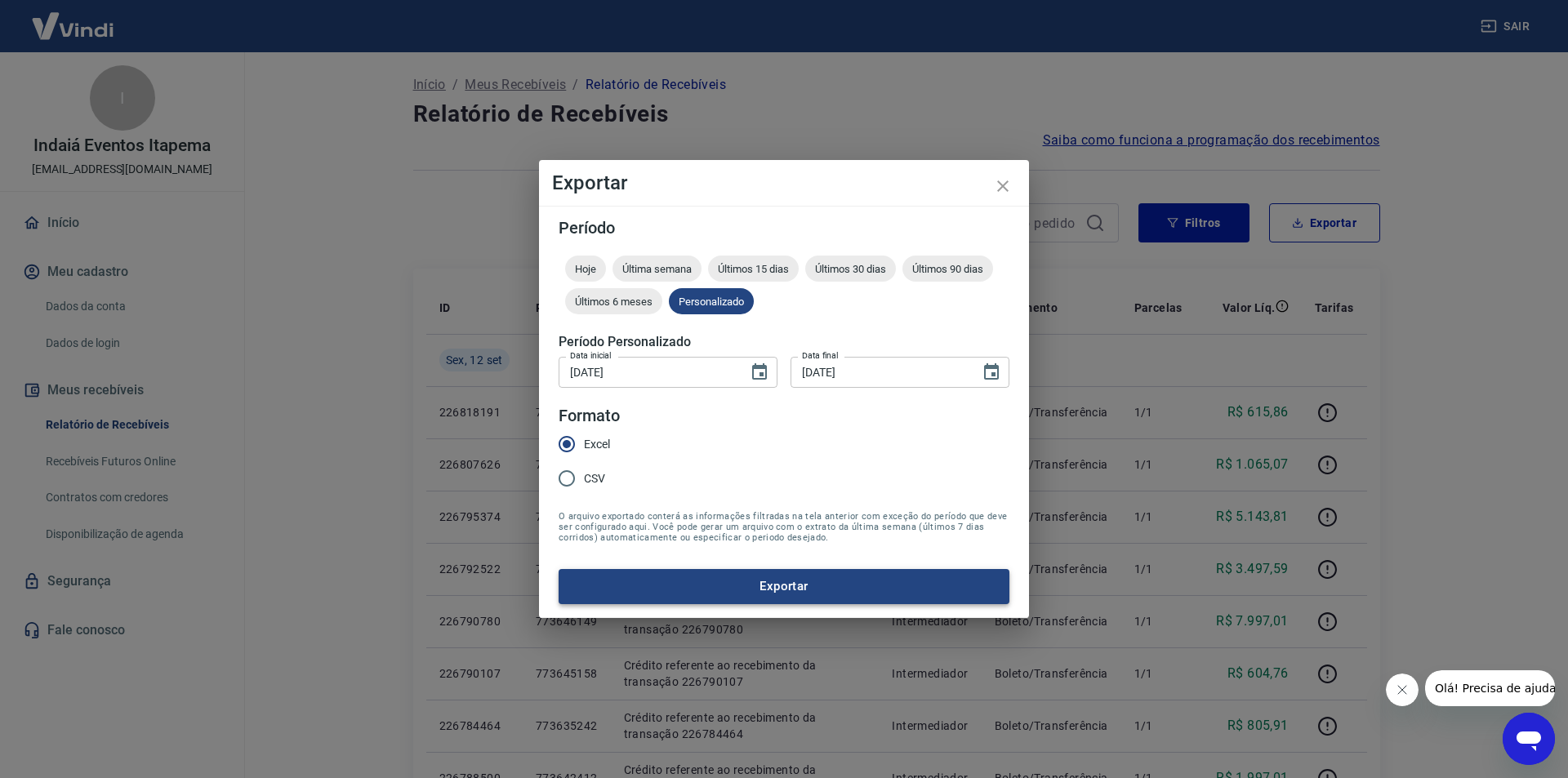
click at [690, 586] on button "Exportar" at bounding box center [784, 586] width 451 height 34
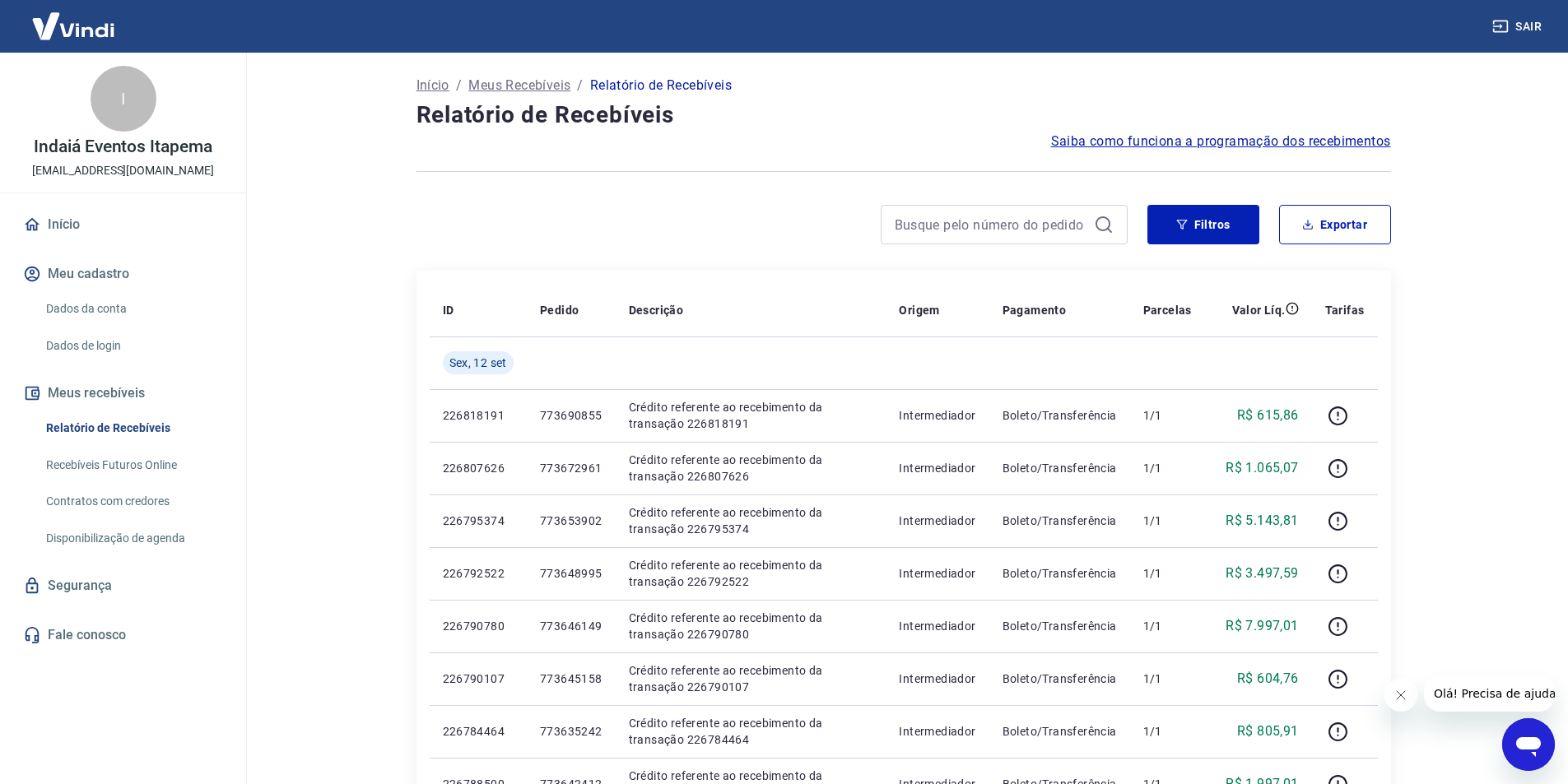
click at [820, 248] on div "Filtros Exportar" at bounding box center [903, 230] width 975 height 53
click at [811, 241] on div at bounding box center [771, 224] width 711 height 39
click at [816, 238] on div at bounding box center [771, 224] width 711 height 39
click at [825, 229] on div at bounding box center [771, 224] width 711 height 39
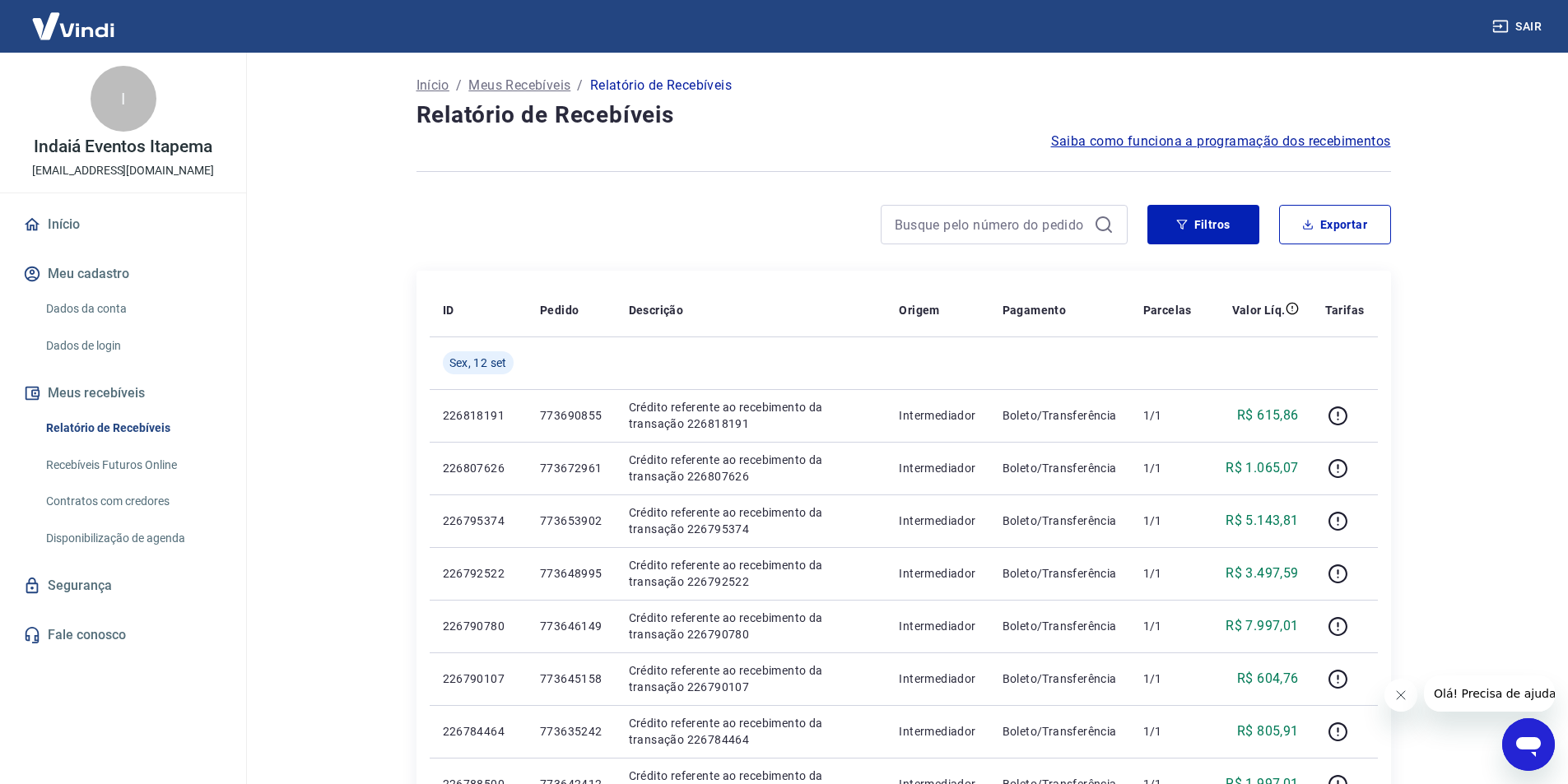
click at [801, 234] on div at bounding box center [771, 224] width 711 height 39
click at [611, 245] on div "Filtros Exportar" at bounding box center [903, 230] width 975 height 53
click at [717, 233] on div at bounding box center [771, 224] width 711 height 39
click at [628, 237] on div at bounding box center [771, 224] width 711 height 39
